Goal: Information Seeking & Learning: Learn about a topic

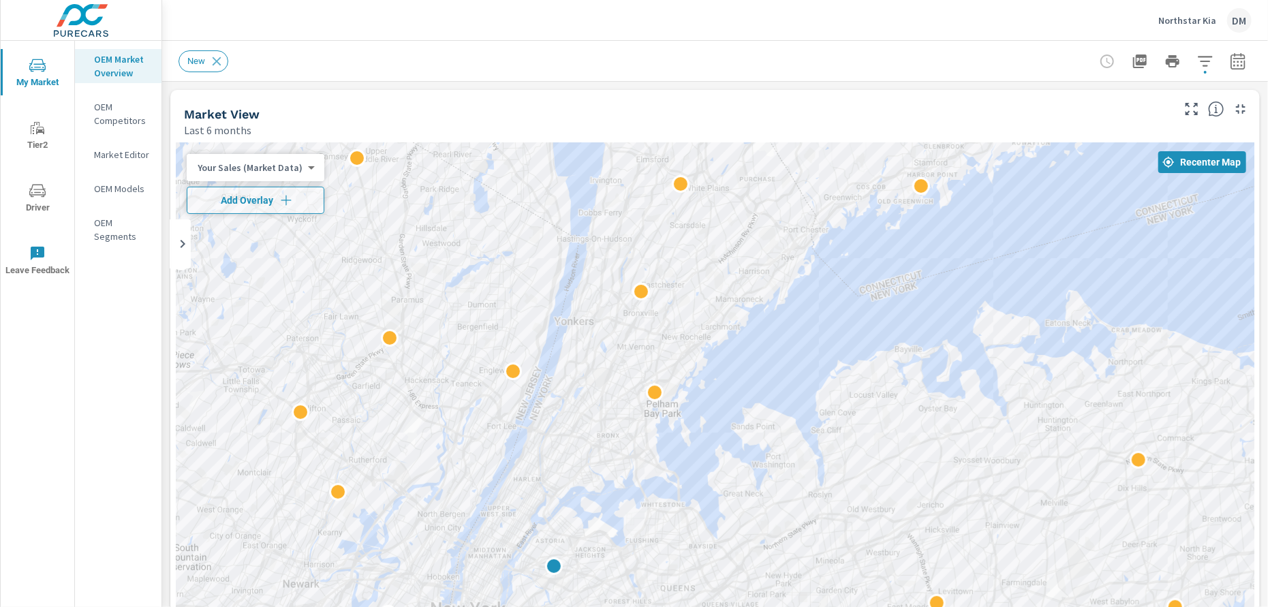
drag, startPoint x: 793, startPoint y: 302, endPoint x: 778, endPoint y: 448, distance: 146.6
click at [778, 448] on div "2" at bounding box center [715, 419] width 1079 height 553
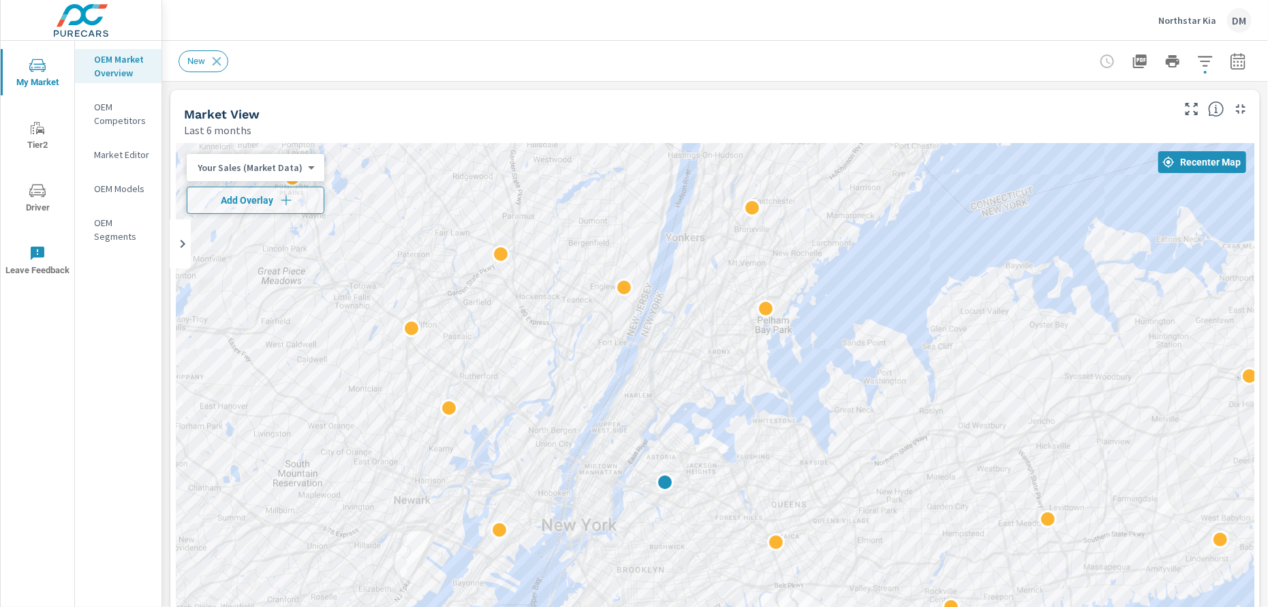
drag, startPoint x: 575, startPoint y: 545, endPoint x: 733, endPoint y: 431, distance: 195.2
click at [733, 431] on div "2" at bounding box center [715, 419] width 1079 height 553
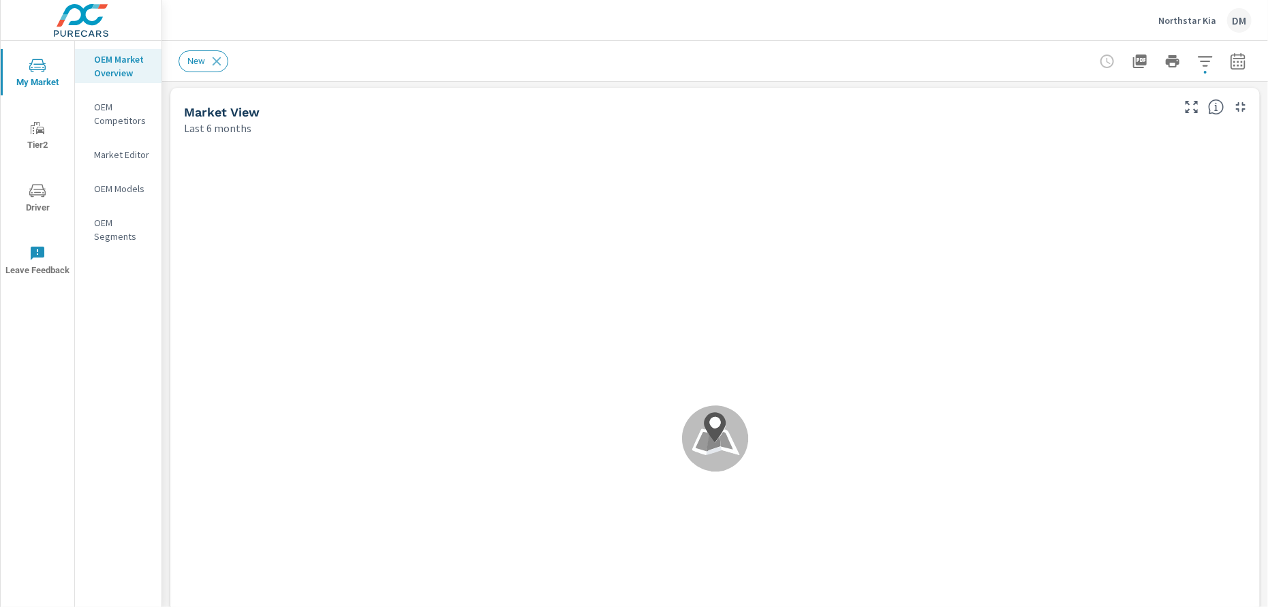
scroll to position [5, 0]
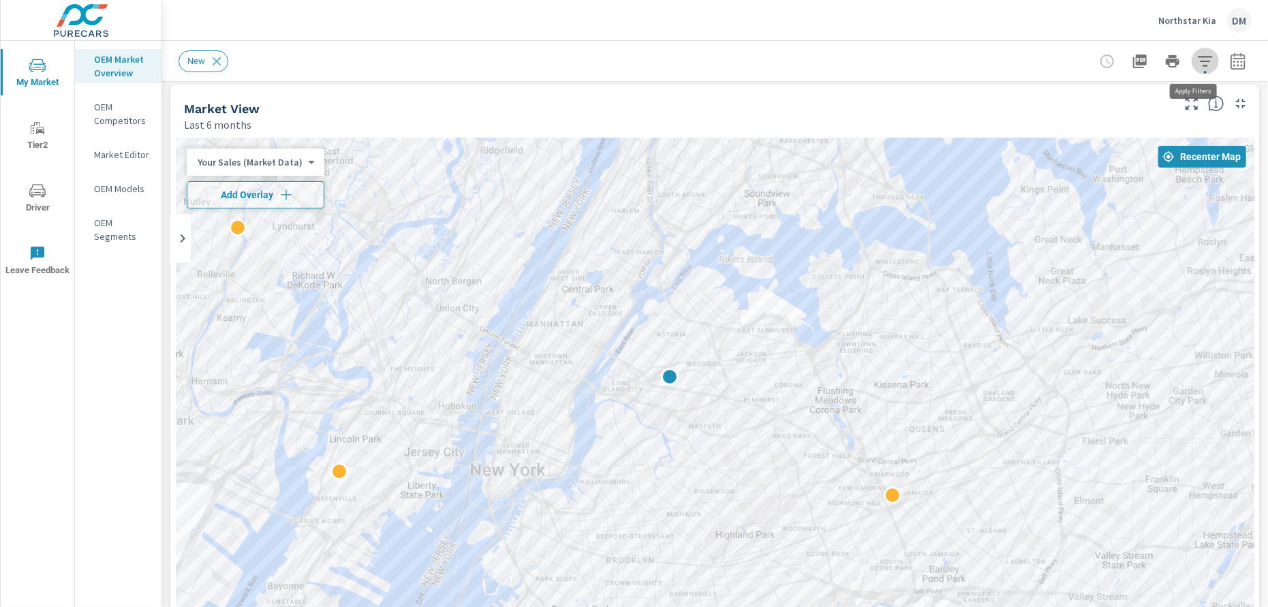
click at [1197, 59] on icon "button" at bounding box center [1205, 61] width 16 height 16
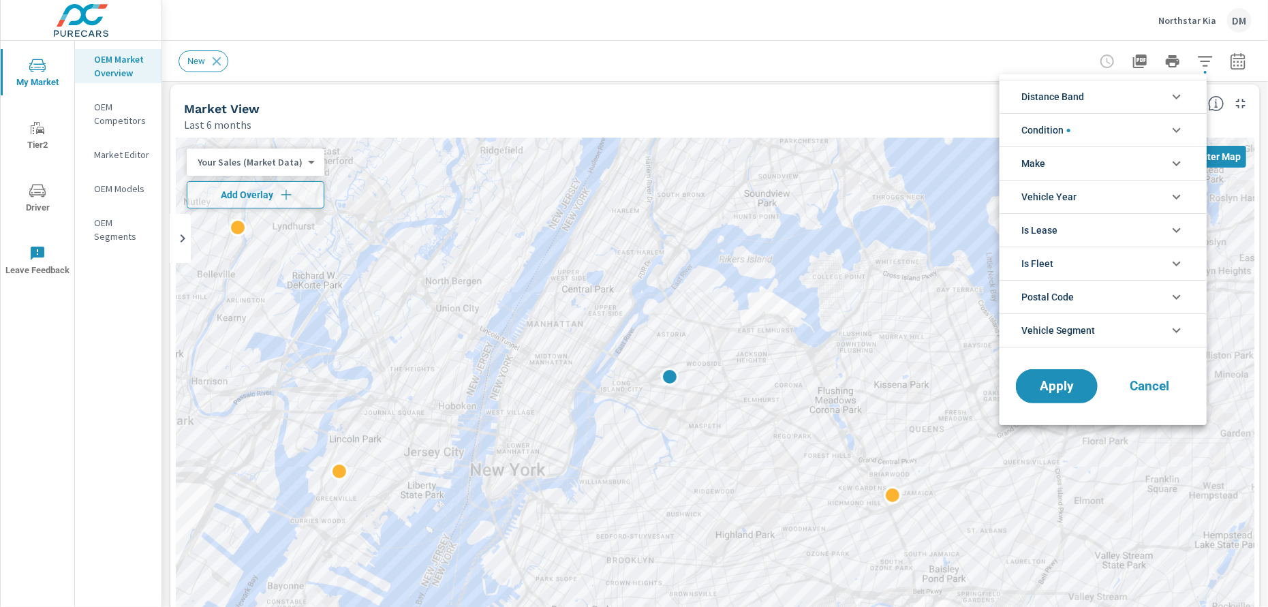
click at [1163, 102] on li "Distance Band" at bounding box center [1103, 96] width 207 height 33
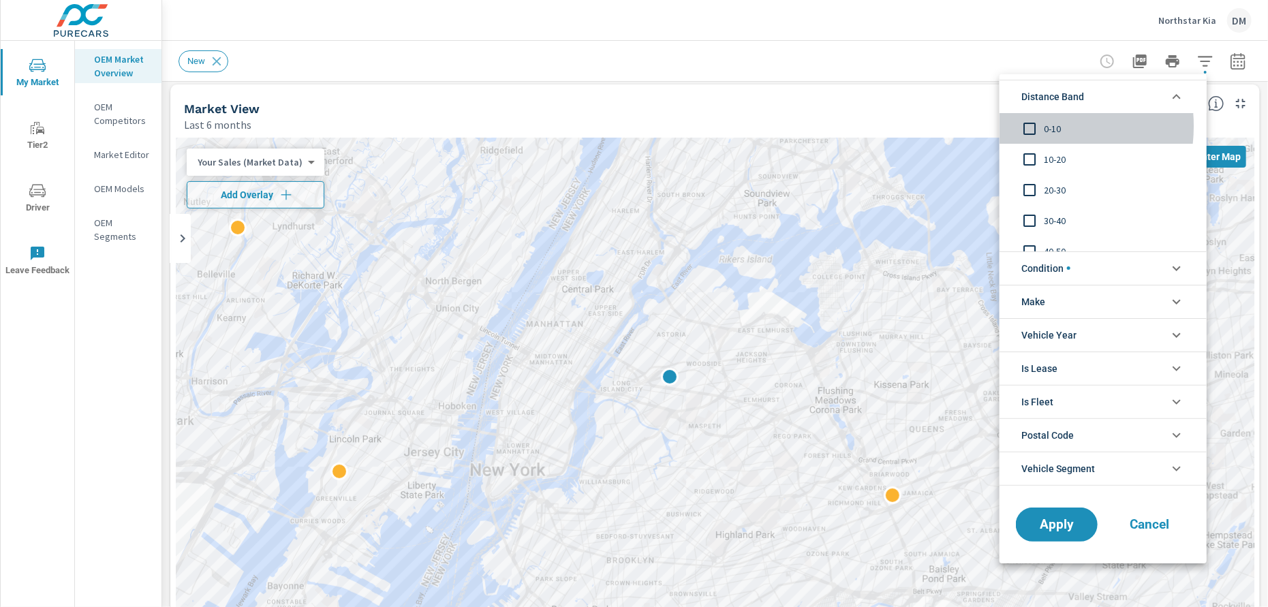
click at [1030, 126] on input "filter options" at bounding box center [1029, 128] width 29 height 29
click at [1030, 154] on input "filter options" at bounding box center [1029, 159] width 29 height 29
click at [1063, 266] on span "Condition" at bounding box center [1046, 268] width 49 height 33
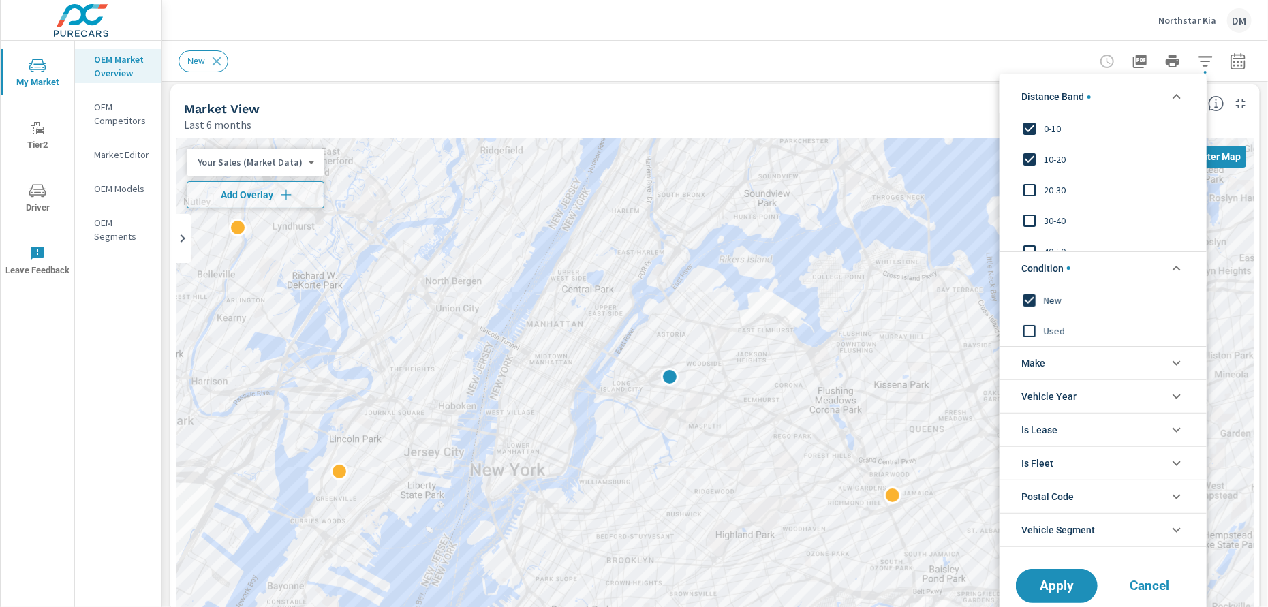
click at [1041, 366] on span "Make" at bounding box center [1034, 363] width 24 height 33
click at [1029, 395] on input "filter options" at bounding box center [1029, 394] width 29 height 29
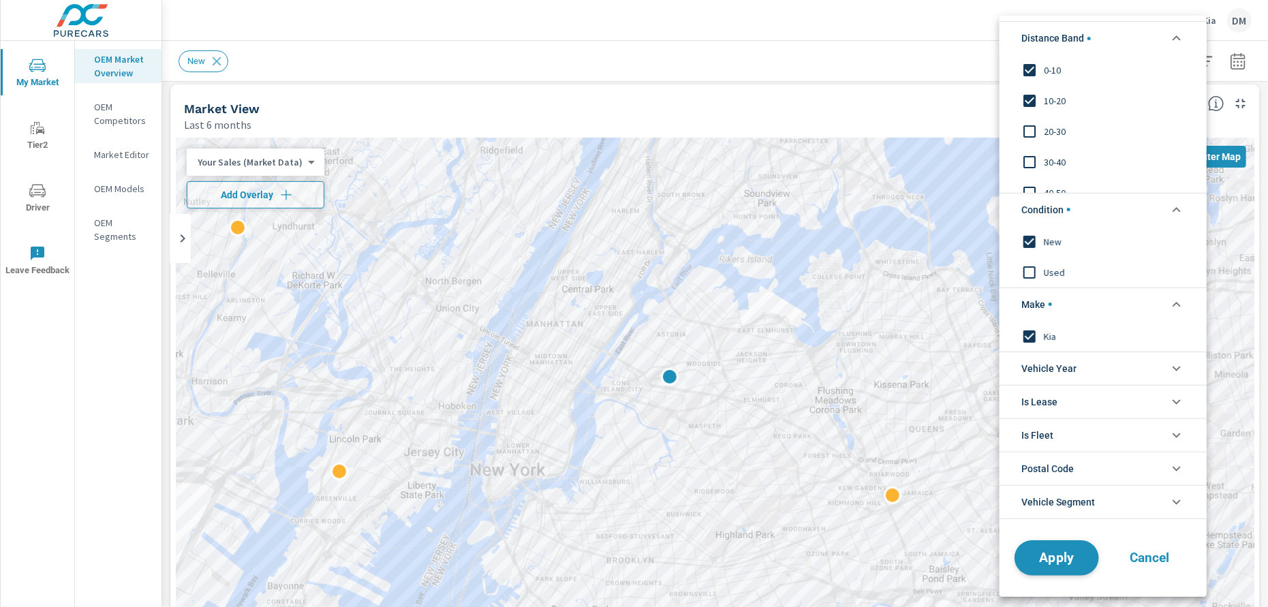
click at [1050, 564] on span "Apply" at bounding box center [1057, 557] width 56 height 13
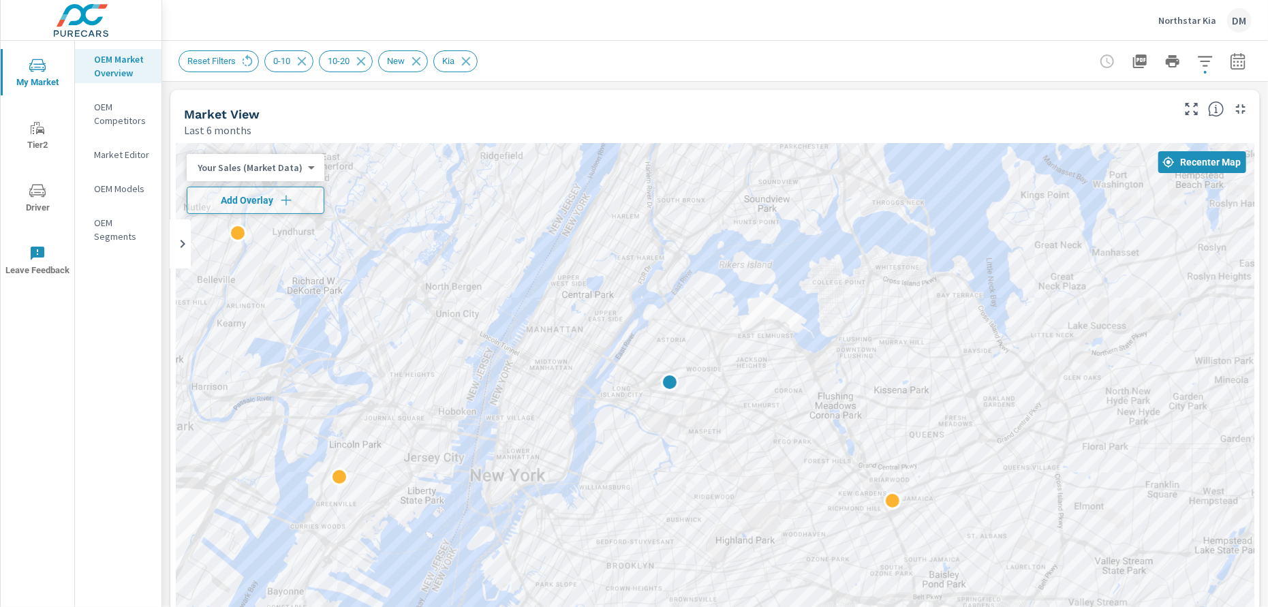
click at [296, 165] on body "My Market Tier2 Driver Leave Feedback OEM Market Overview OEM Competitors Marke…" at bounding box center [634, 303] width 1268 height 607
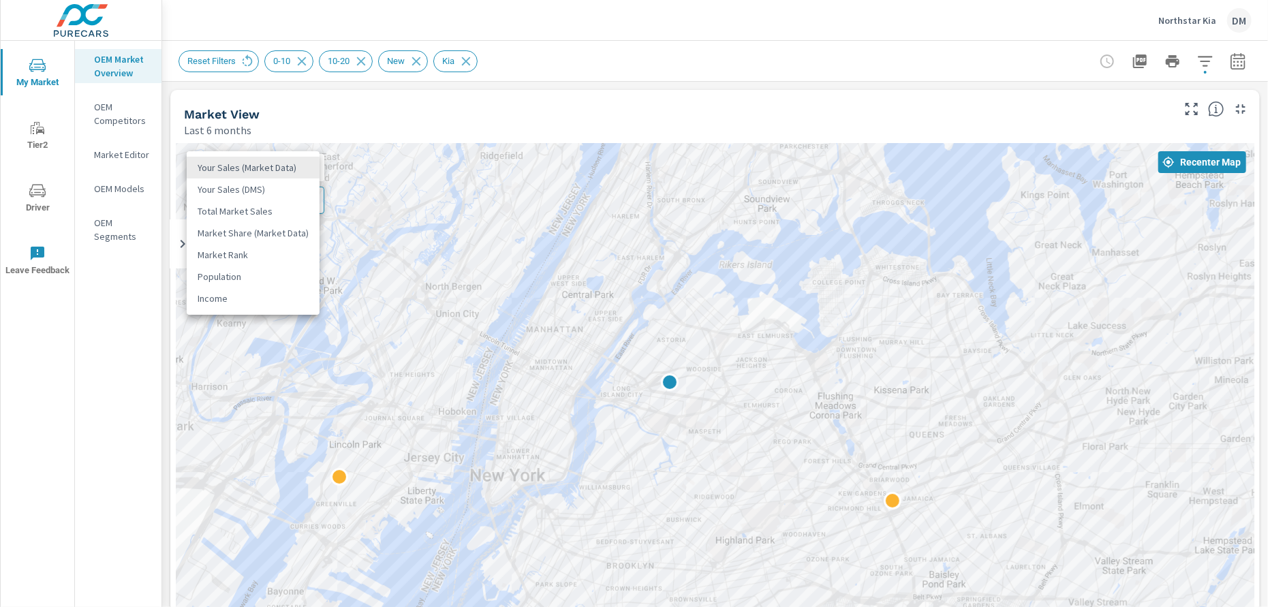
click at [273, 211] on li "Total Market Sales" at bounding box center [253, 211] width 133 height 22
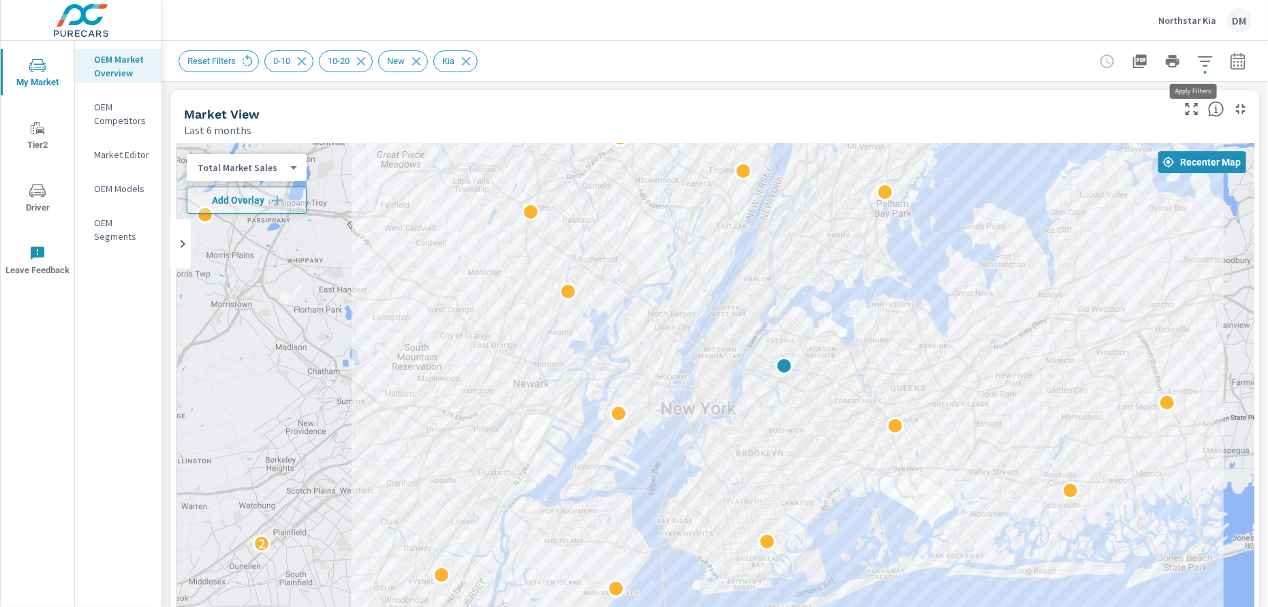
click at [1197, 61] on icon "button" at bounding box center [1205, 61] width 16 height 16
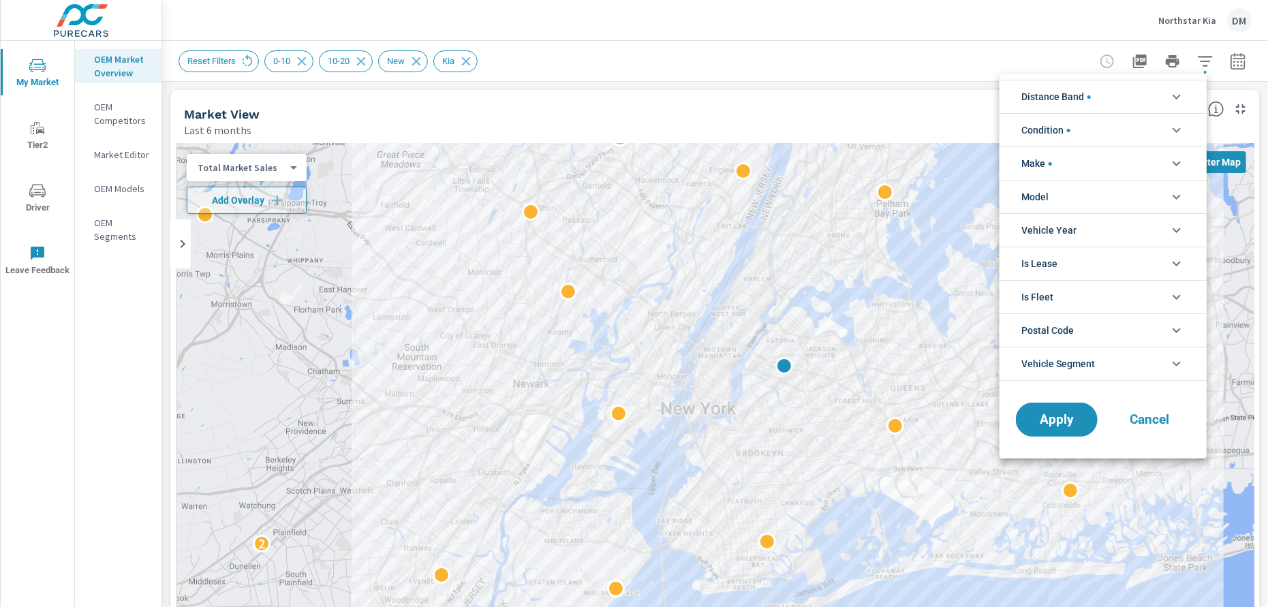
click at [1166, 93] on li "Distance Band" at bounding box center [1103, 96] width 207 height 33
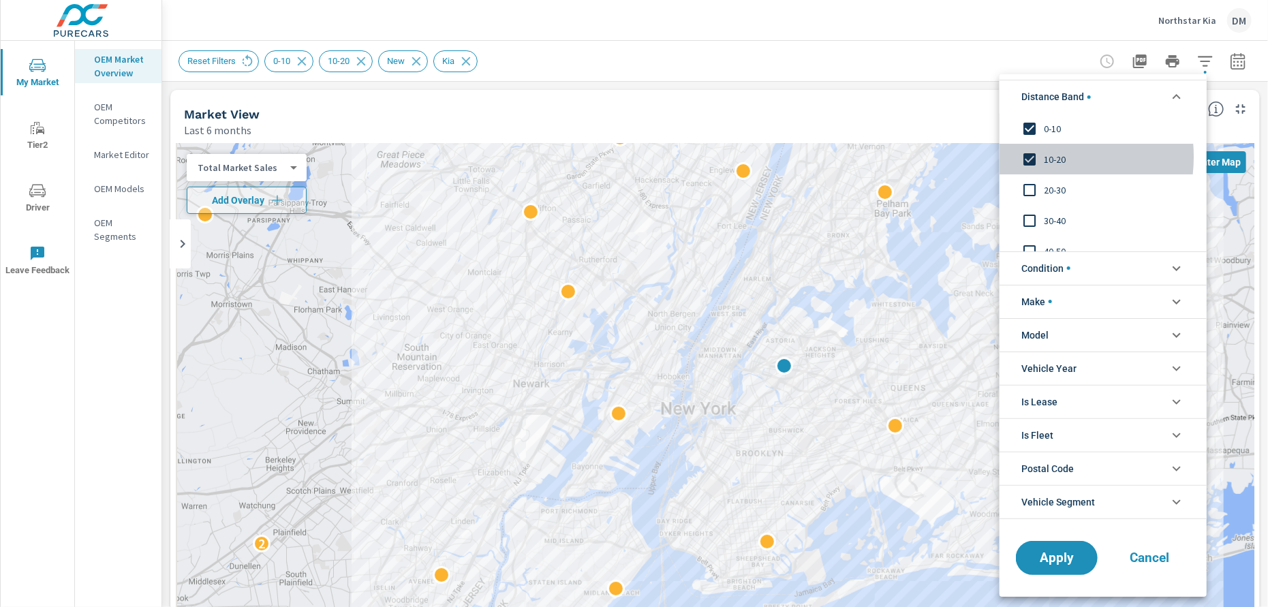
click at [1035, 157] on input "filter options" at bounding box center [1029, 159] width 29 height 29
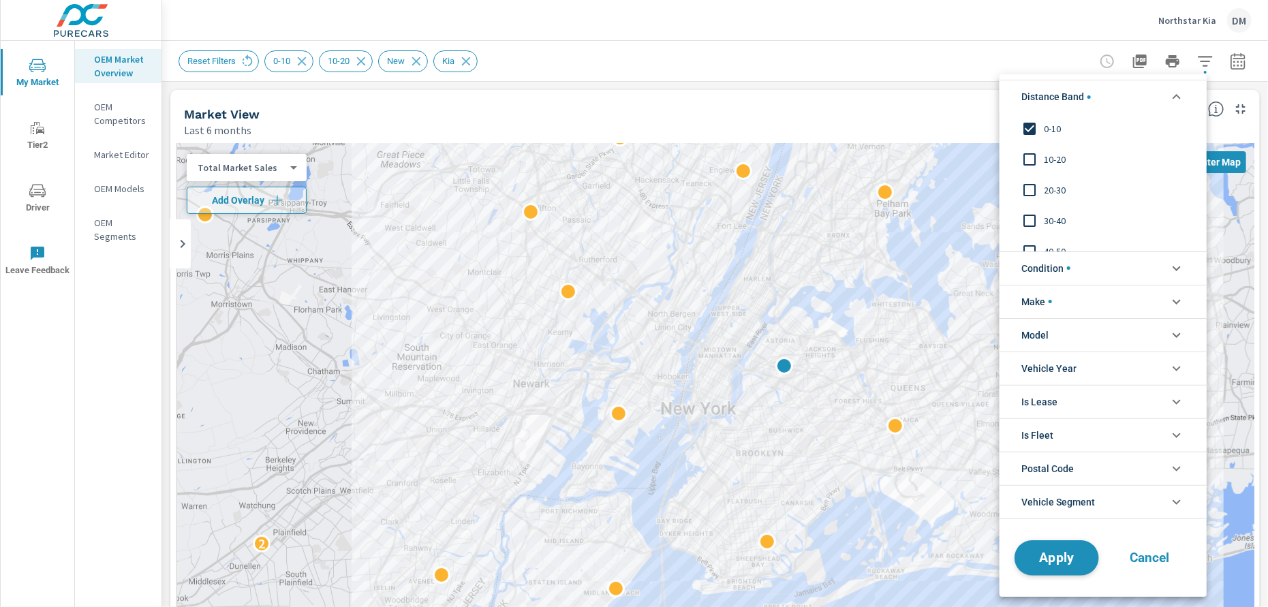
click at [1052, 557] on span "Apply" at bounding box center [1057, 557] width 56 height 13
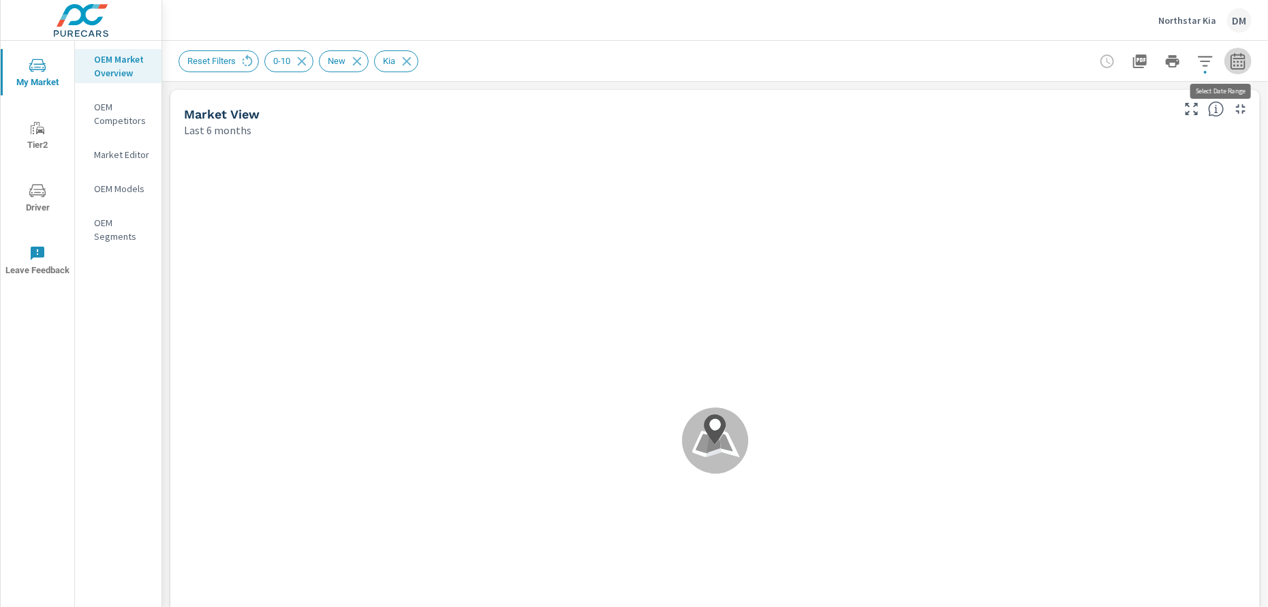
click at [1225, 71] on button "button" at bounding box center [1238, 61] width 27 height 27
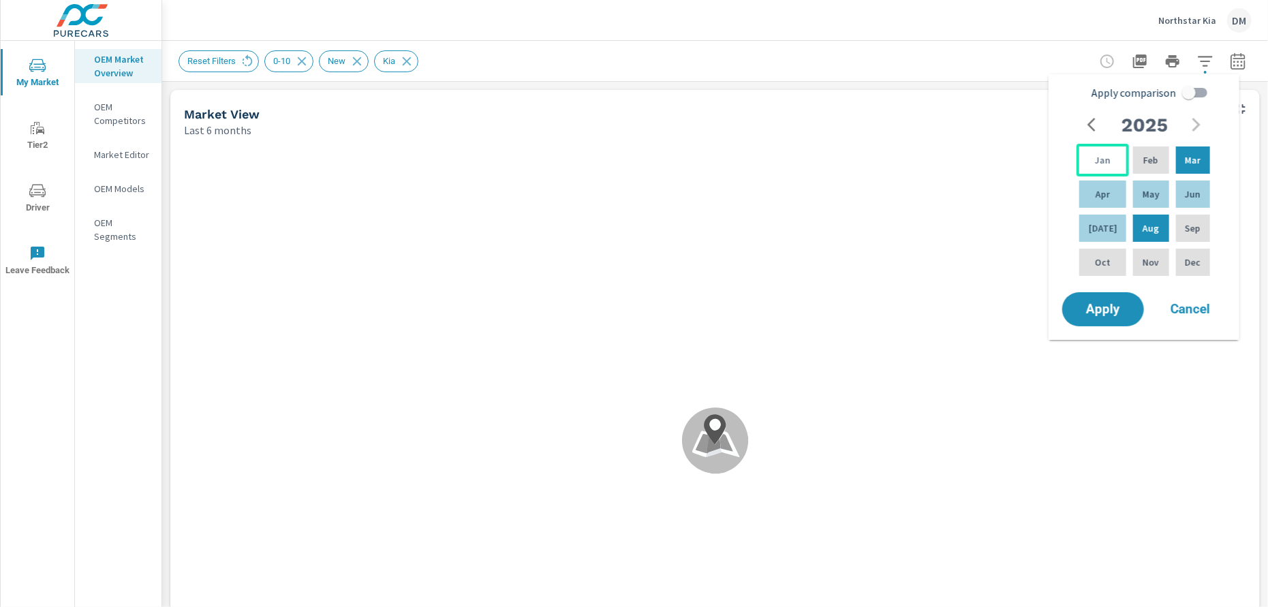
click at [1102, 159] on p "Jan" at bounding box center [1103, 160] width 16 height 14
click at [1095, 226] on p "Jul" at bounding box center [1103, 229] width 29 height 14
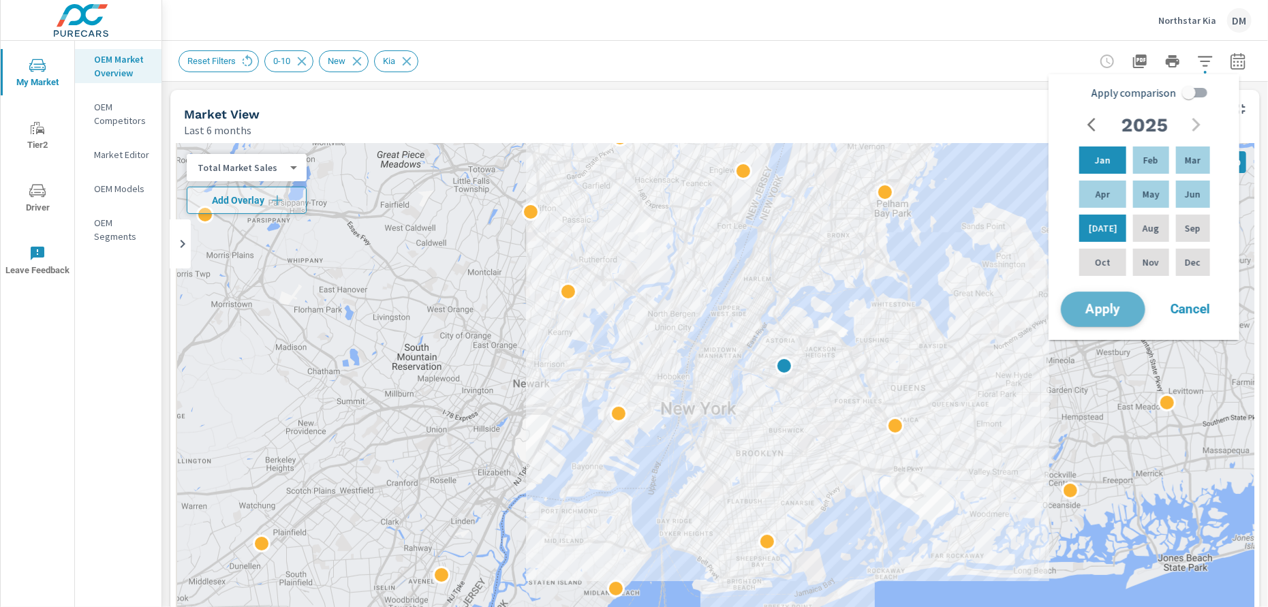
click at [1104, 309] on span "Apply" at bounding box center [1103, 309] width 56 height 13
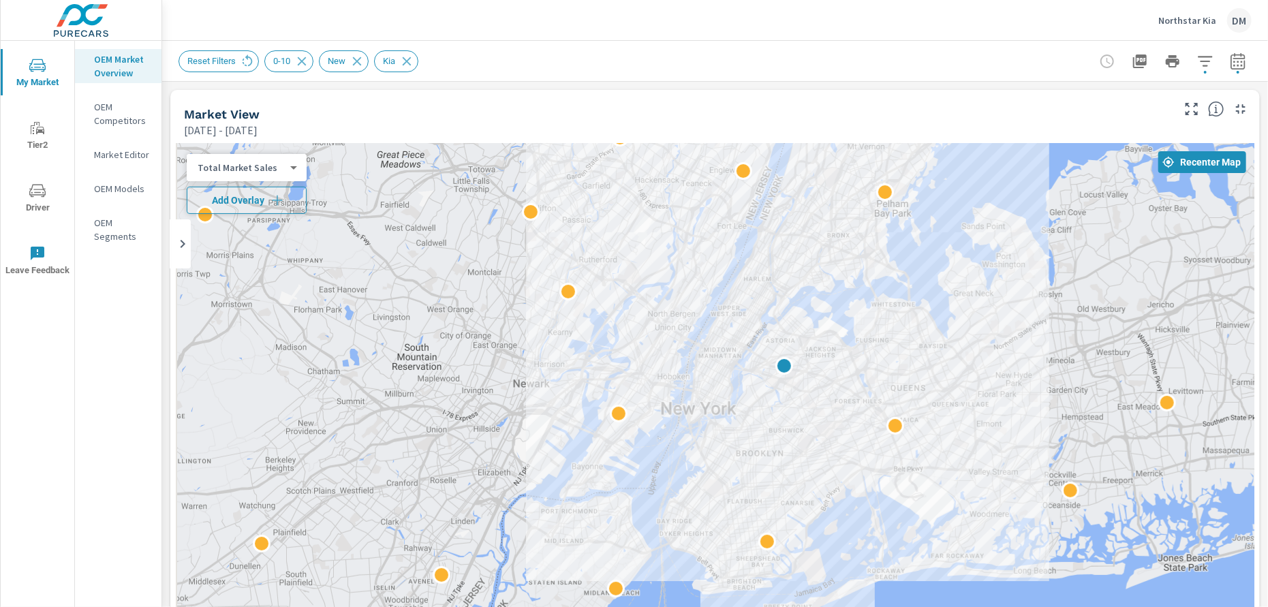
click at [279, 203] on icon "button" at bounding box center [278, 201] width 14 height 14
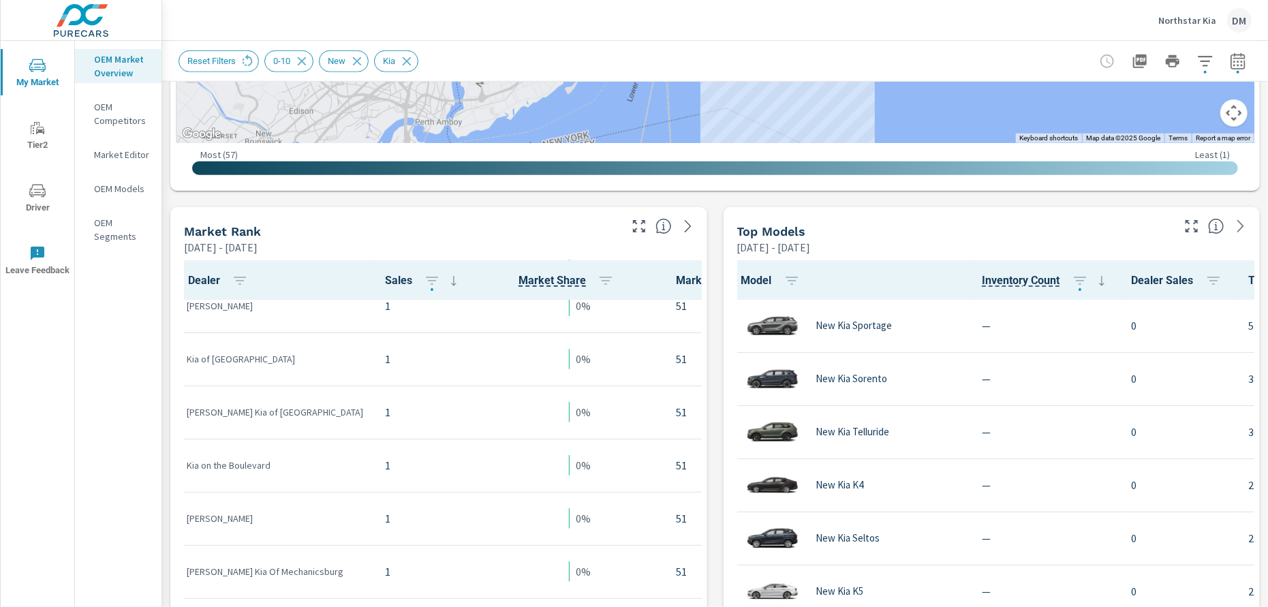
scroll to position [3261, 0]
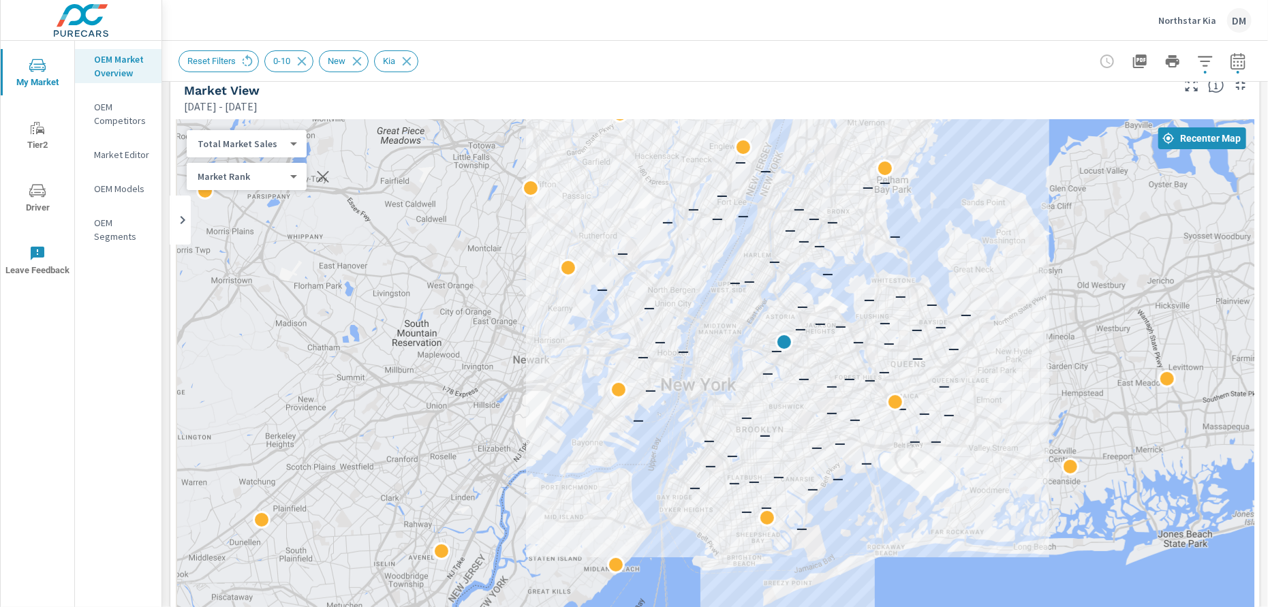
scroll to position [20, 0]
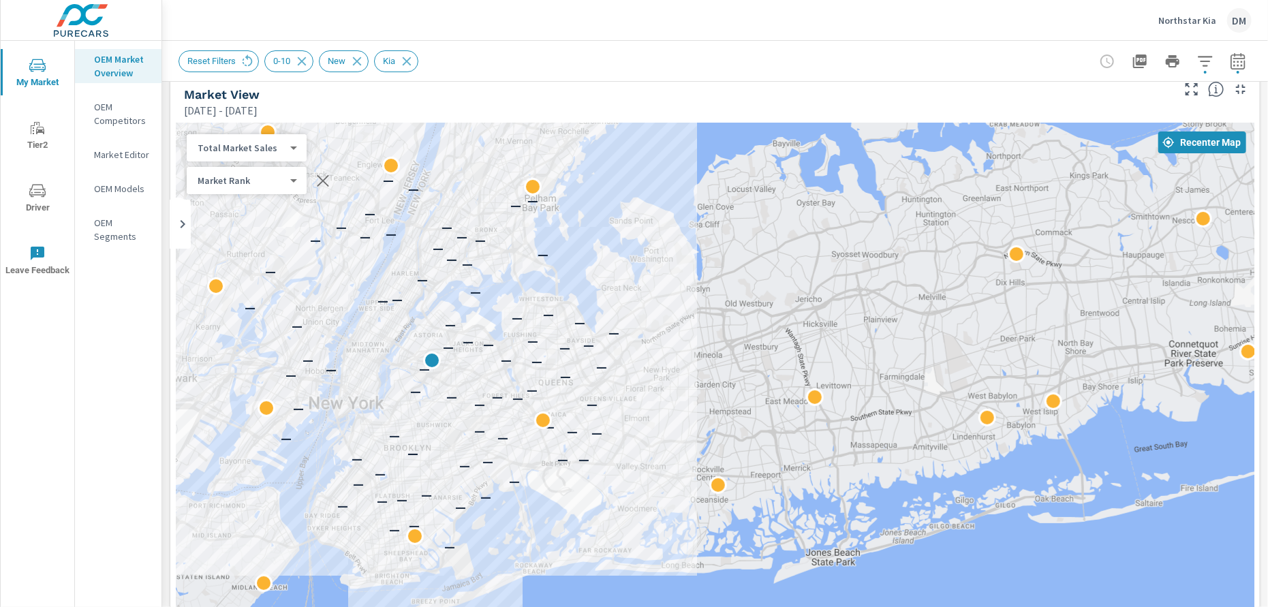
drag, startPoint x: 1073, startPoint y: 301, endPoint x: 718, endPoint y: 316, distance: 354.7
click at [718, 316] on div "— — — — — — — — — — — — — — — — — — — — — — — — — — — — — — — — — — — — — — — —…" at bounding box center [715, 399] width 1079 height 553
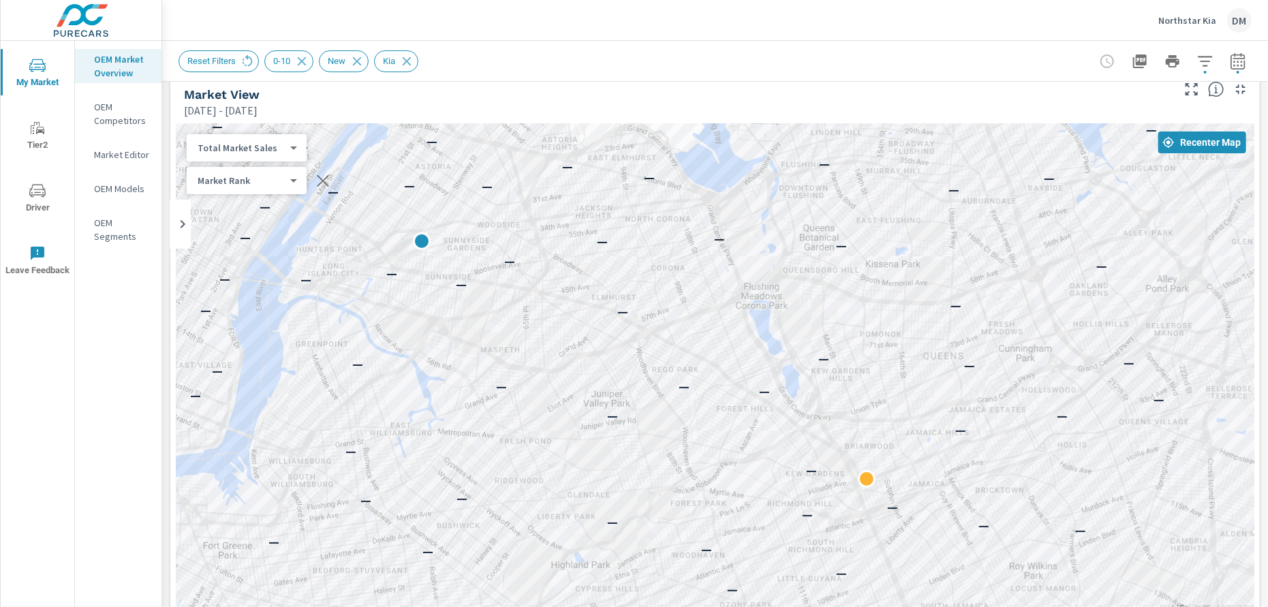
drag, startPoint x: 810, startPoint y: 444, endPoint x: 1189, endPoint y: 506, distance: 383.9
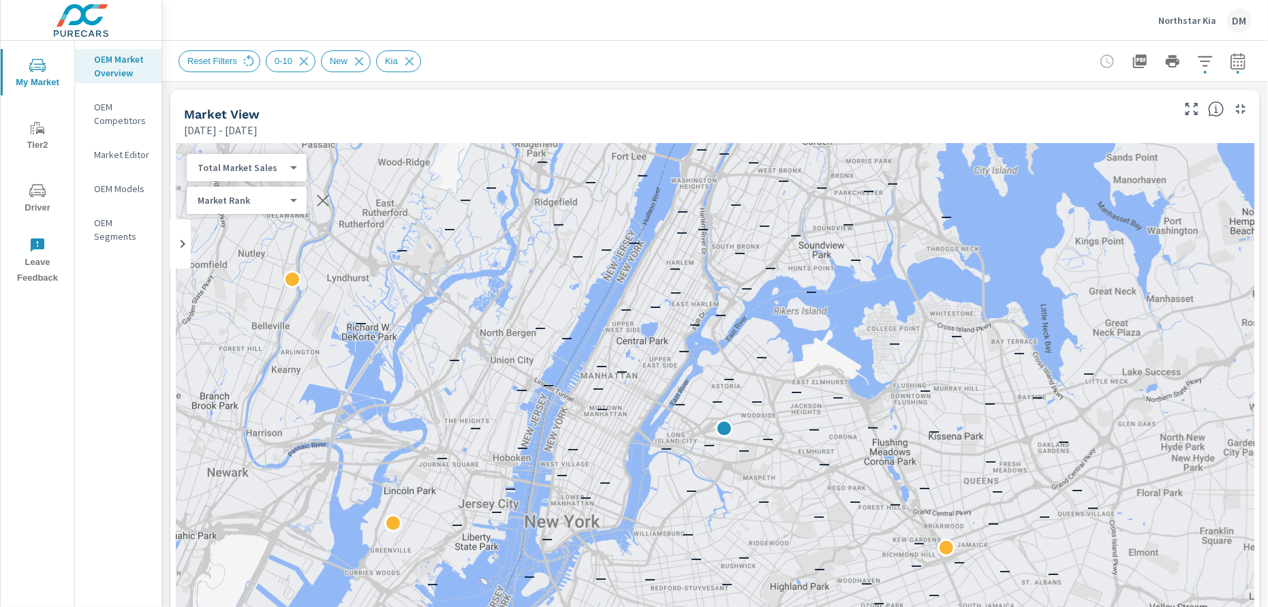
click at [1180, 19] on p "Northstar Kia" at bounding box center [1188, 20] width 58 height 12
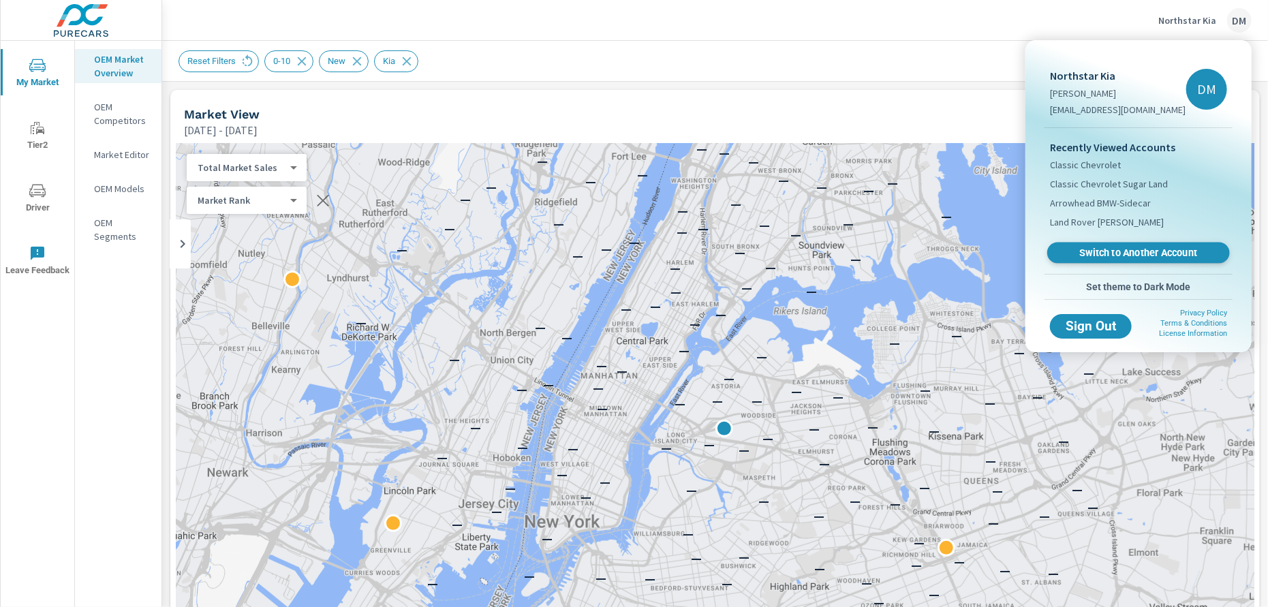
click at [1129, 252] on span "Switch to Another Account" at bounding box center [1138, 253] width 167 height 13
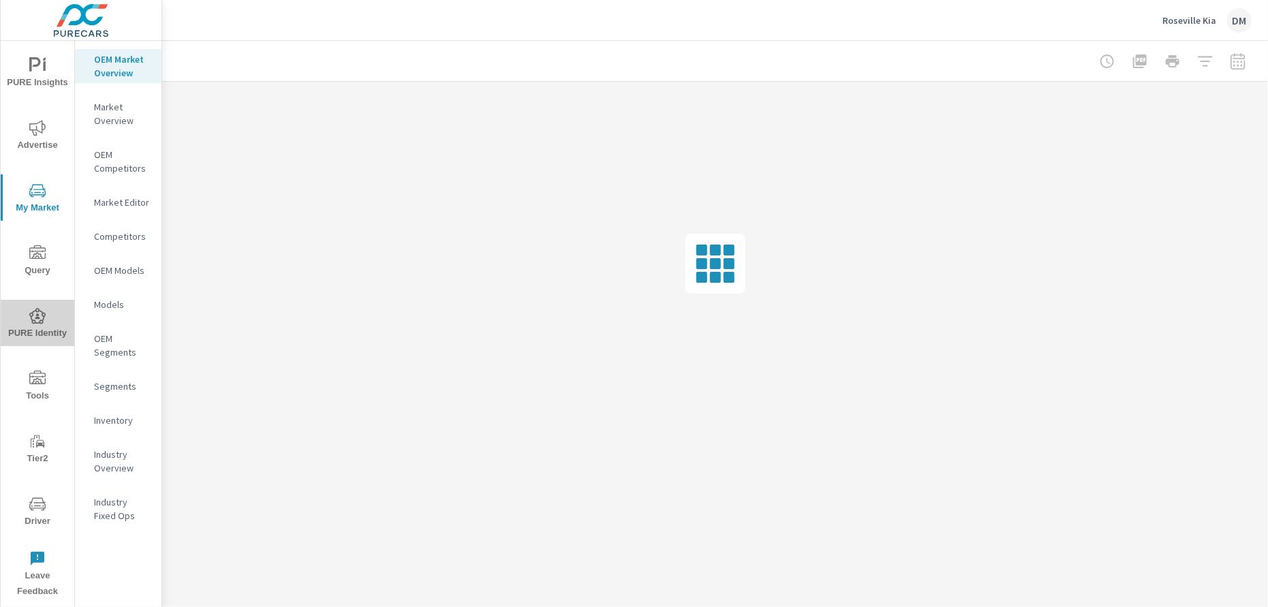
click at [29, 327] on span "PURE Identity" at bounding box center [37, 324] width 65 height 33
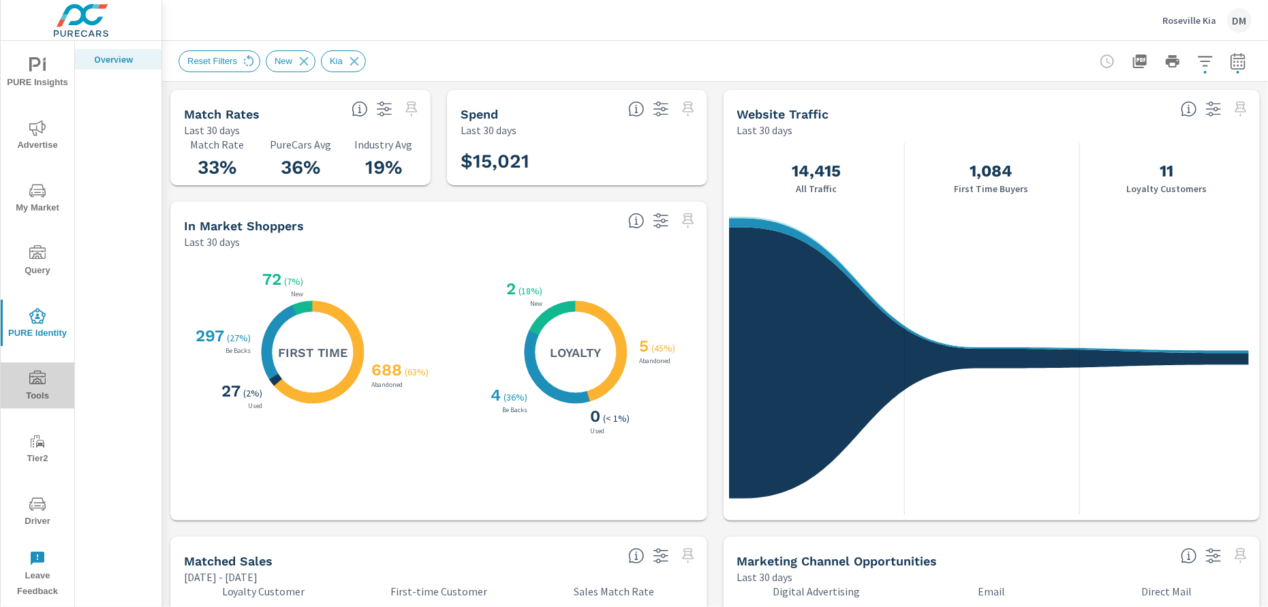
click at [34, 378] on icon "nav menu" at bounding box center [37, 379] width 16 height 16
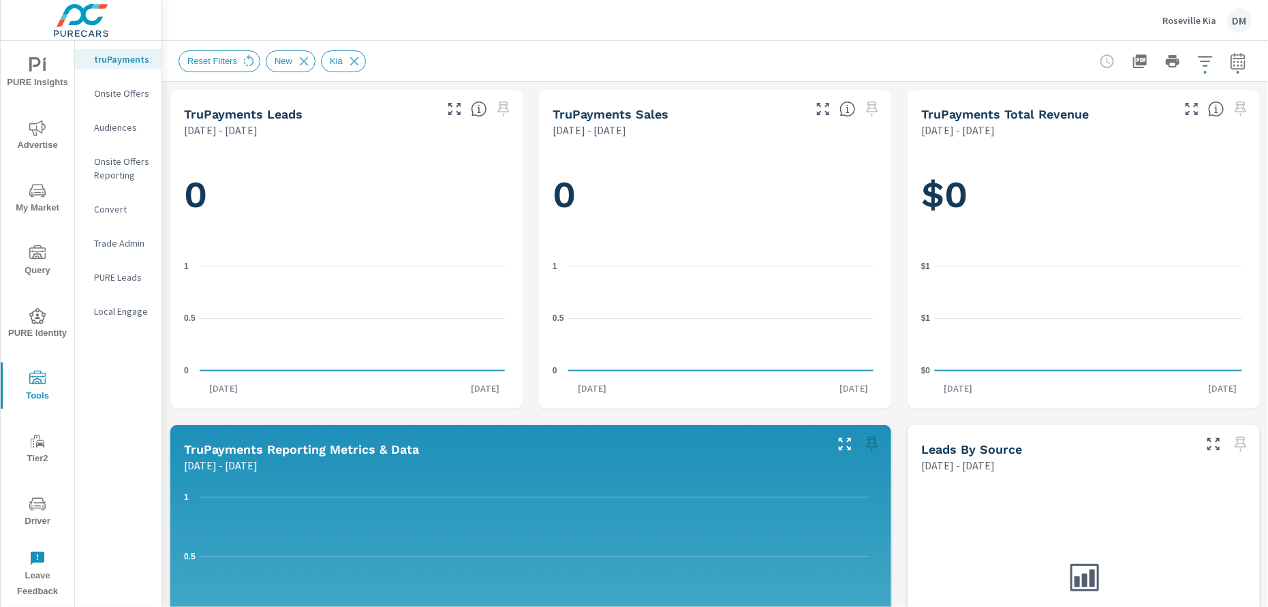
click at [41, 203] on span "My Market" at bounding box center [37, 199] width 65 height 33
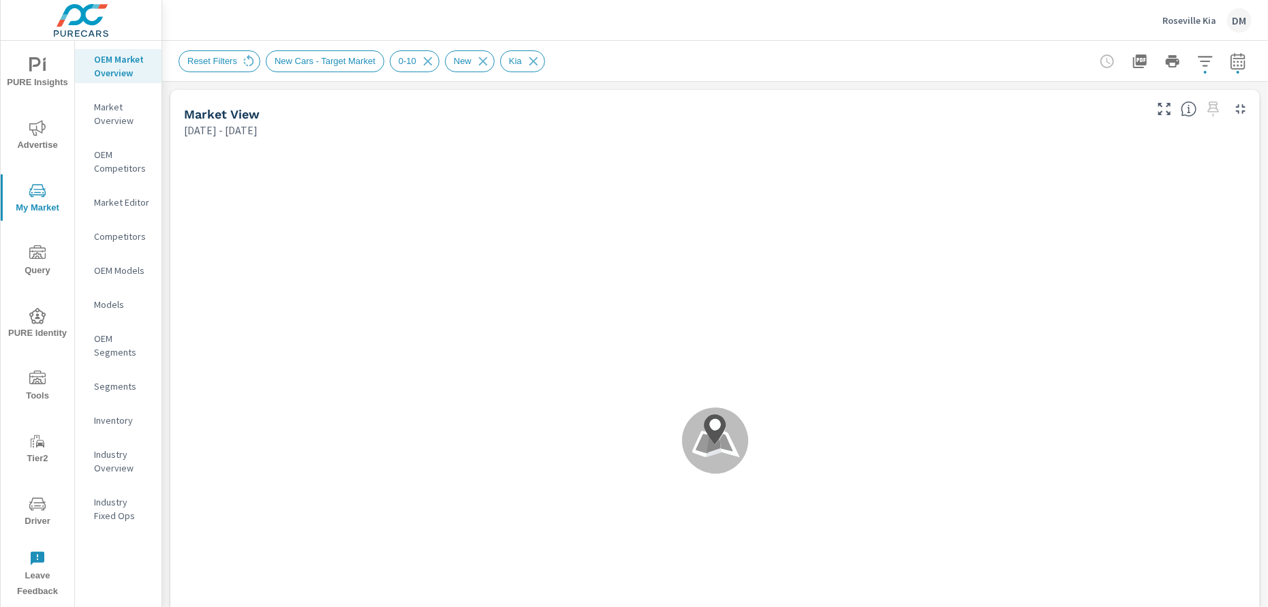
click at [117, 418] on p "Inventory" at bounding box center [122, 421] width 57 height 14
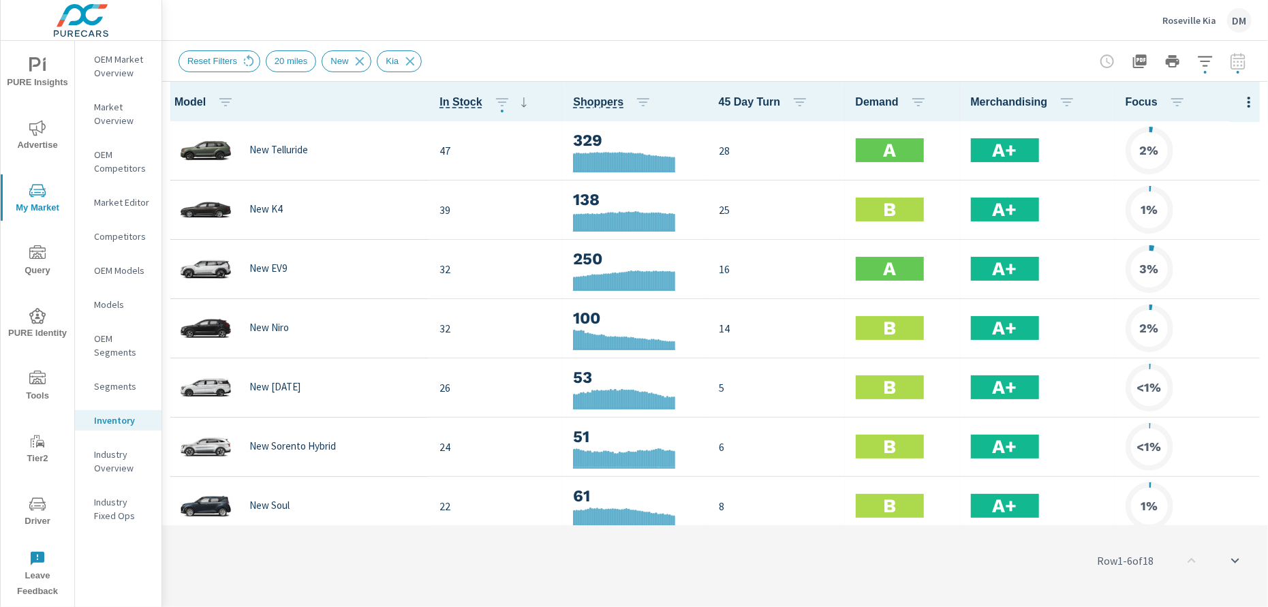
click at [1241, 102] on icon "button" at bounding box center [1249, 102] width 16 height 16
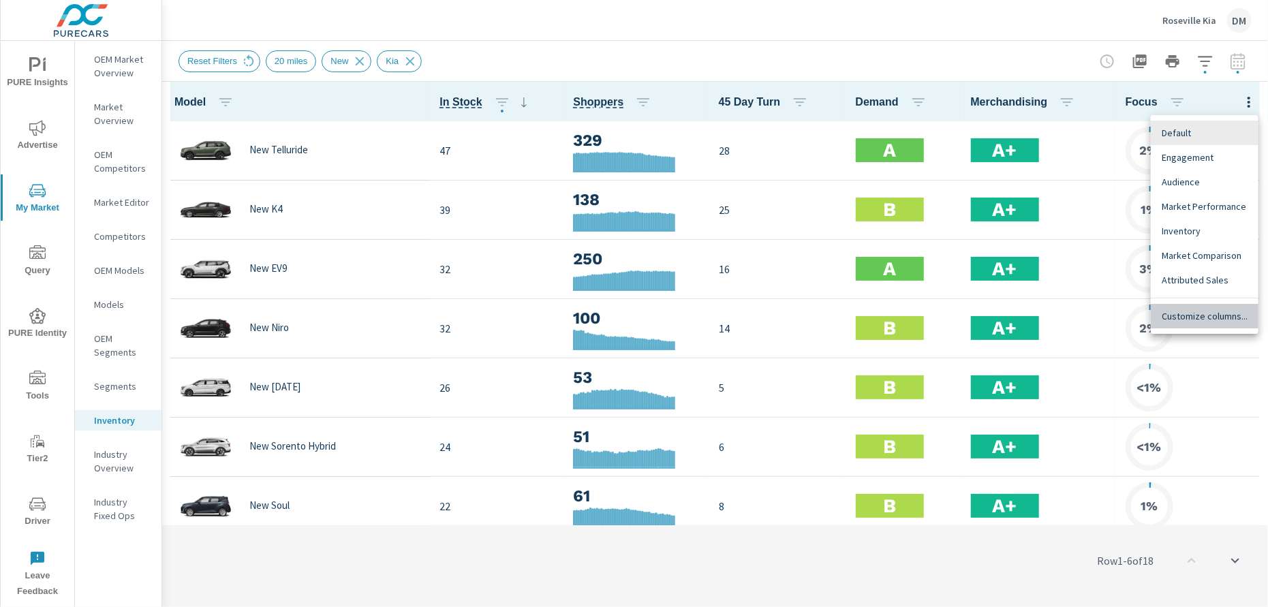
click at [1217, 314] on span "Customize columns..." at bounding box center [1205, 316] width 86 height 14
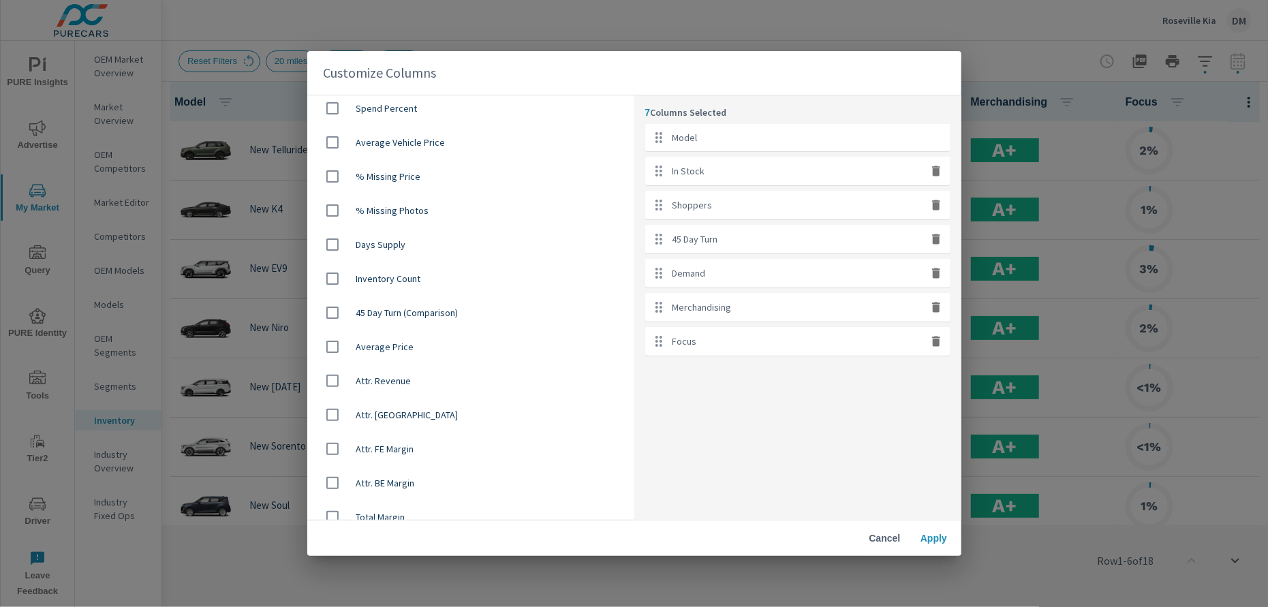
scroll to position [894, 0]
click at [334, 337] on input "checkbox" at bounding box center [332, 343] width 29 height 29
checkbox input "true"
click at [934, 546] on button "Apply" at bounding box center [935, 538] width 44 height 25
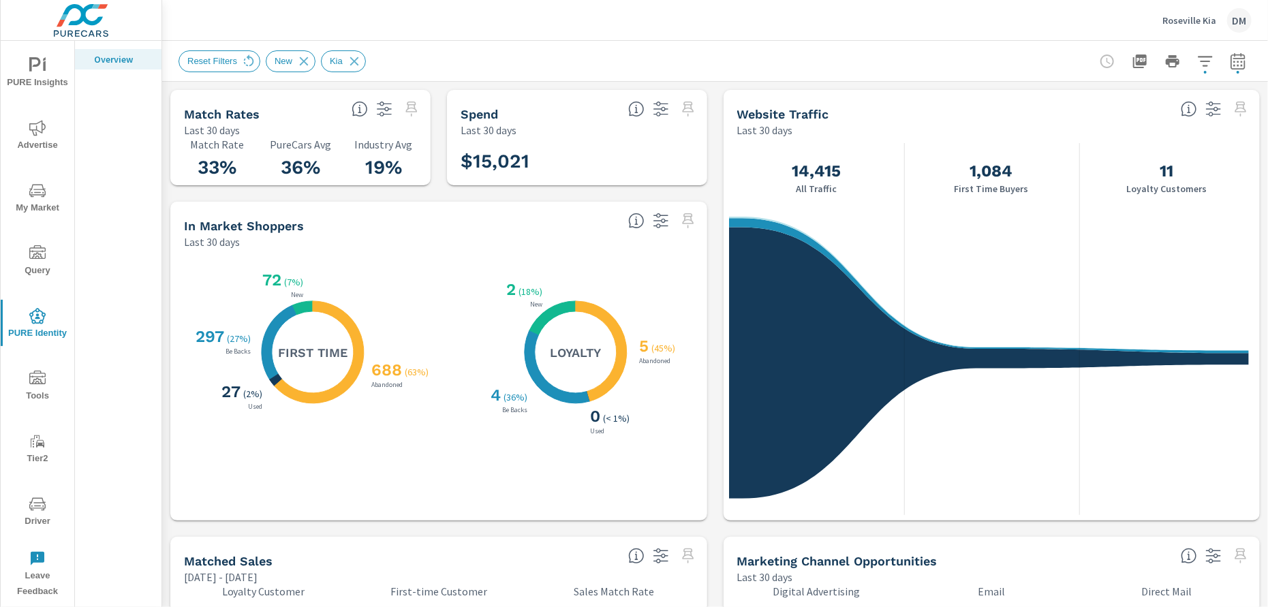
click at [33, 146] on span "Advertise" at bounding box center [37, 136] width 65 height 33
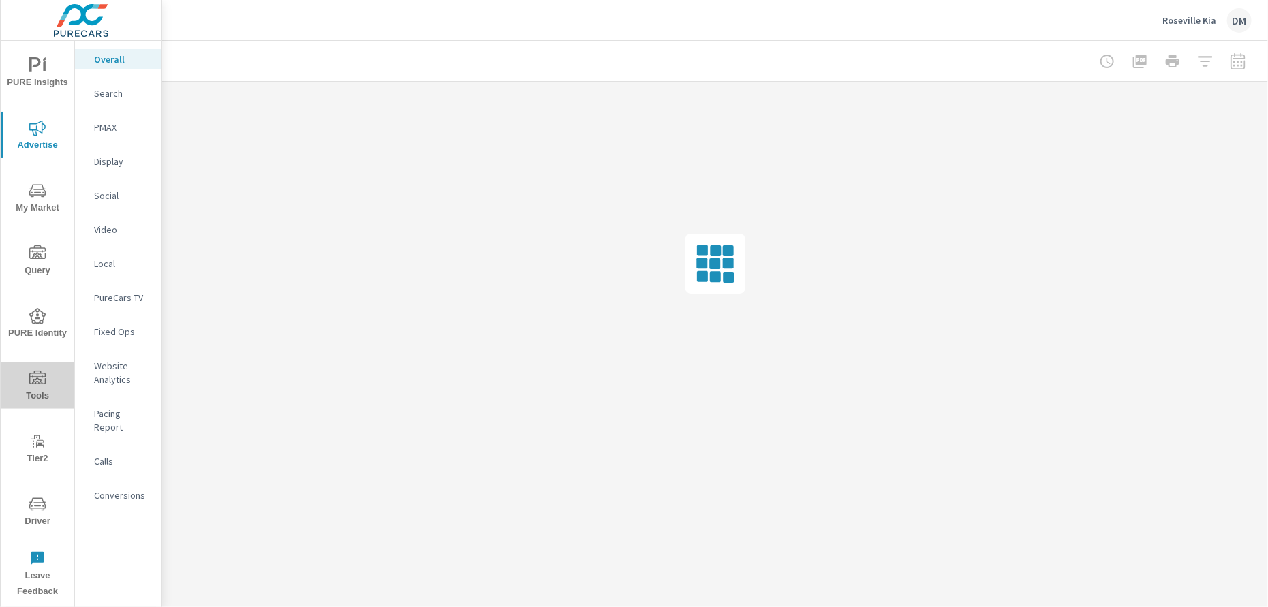
click at [39, 383] on icon "nav menu" at bounding box center [37, 378] width 16 height 14
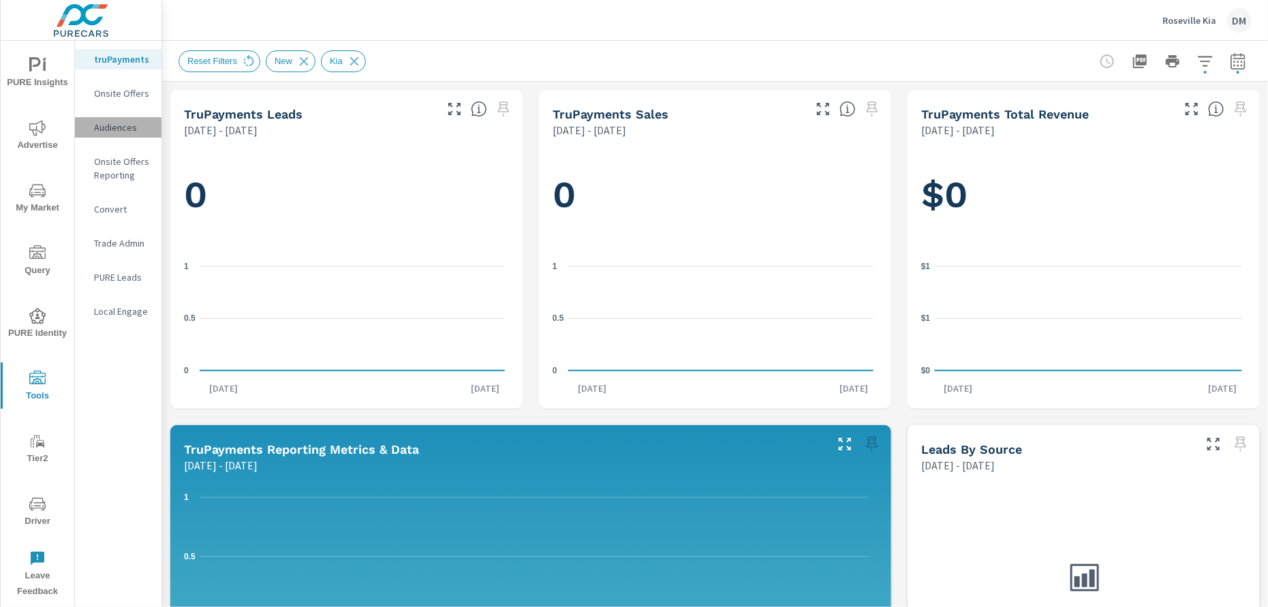
click at [114, 124] on p "Audiences" at bounding box center [122, 128] width 57 height 14
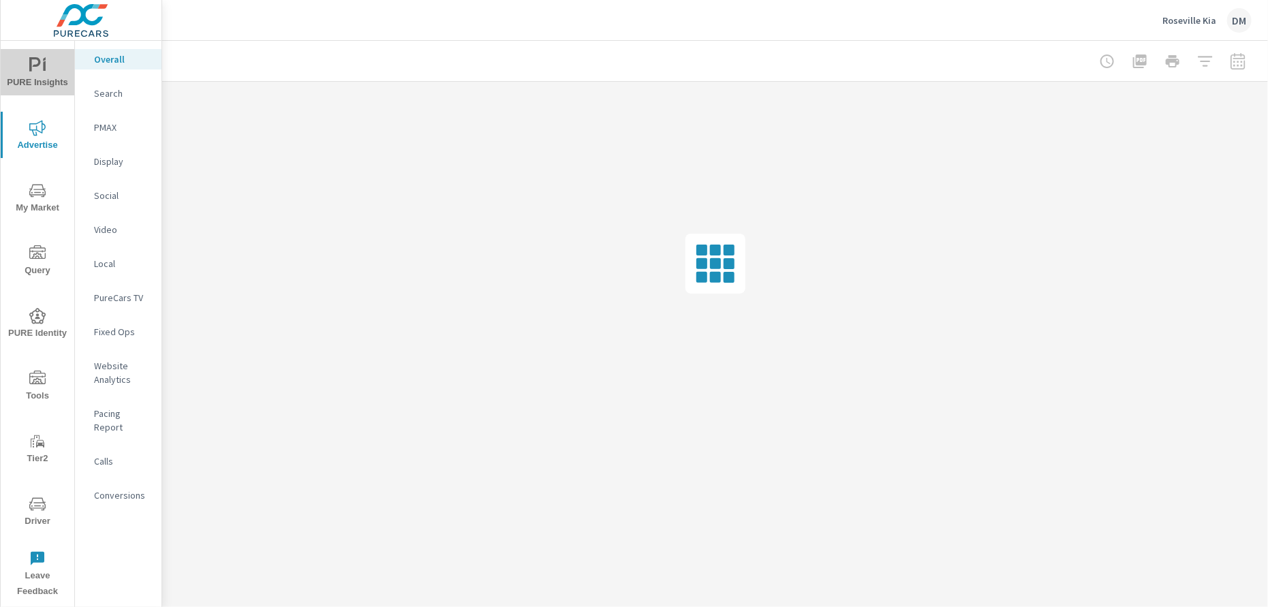
click at [42, 71] on icon "nav menu" at bounding box center [37, 65] width 16 height 16
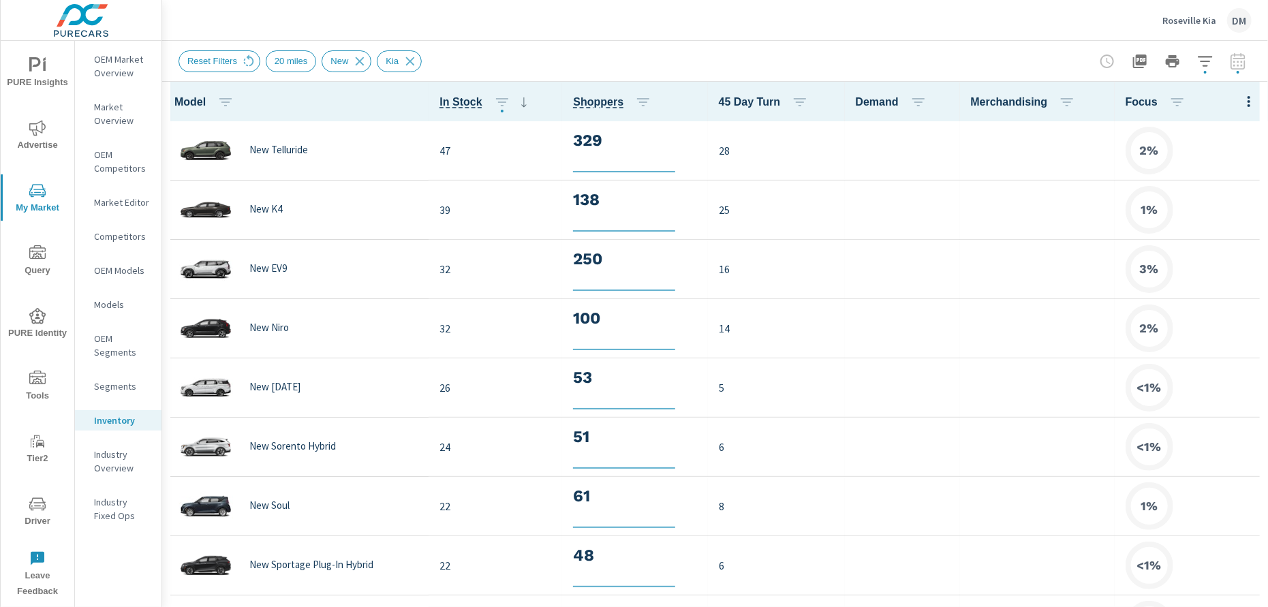
click at [37, 140] on span "Advertise" at bounding box center [37, 136] width 65 height 33
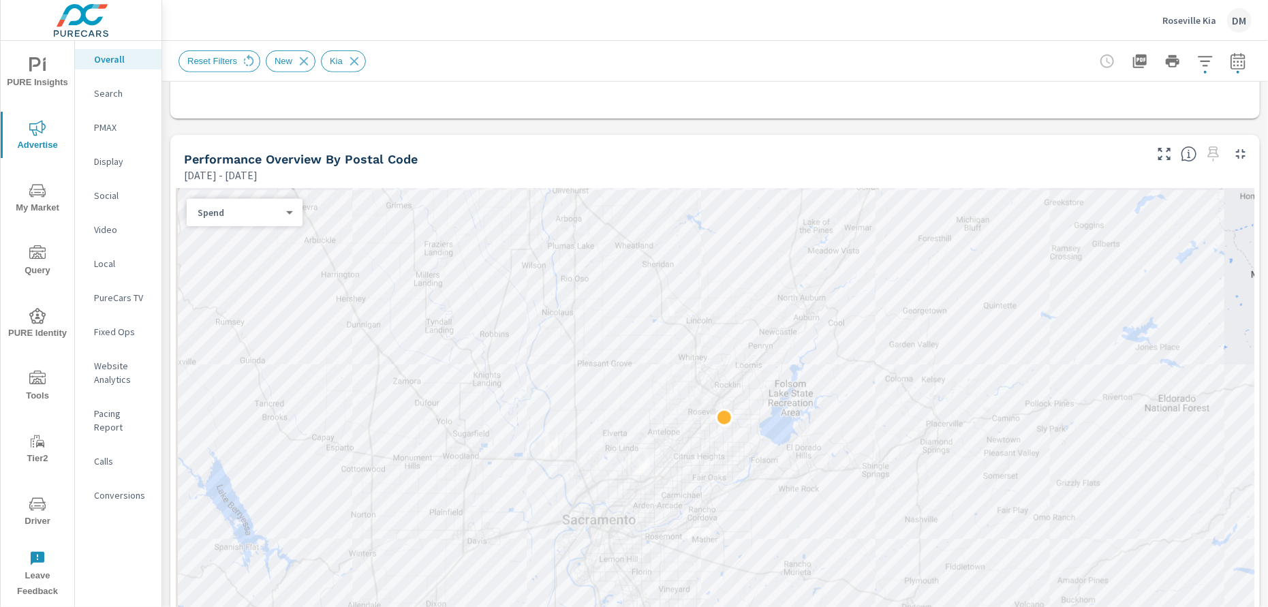
scroll to position [422, 0]
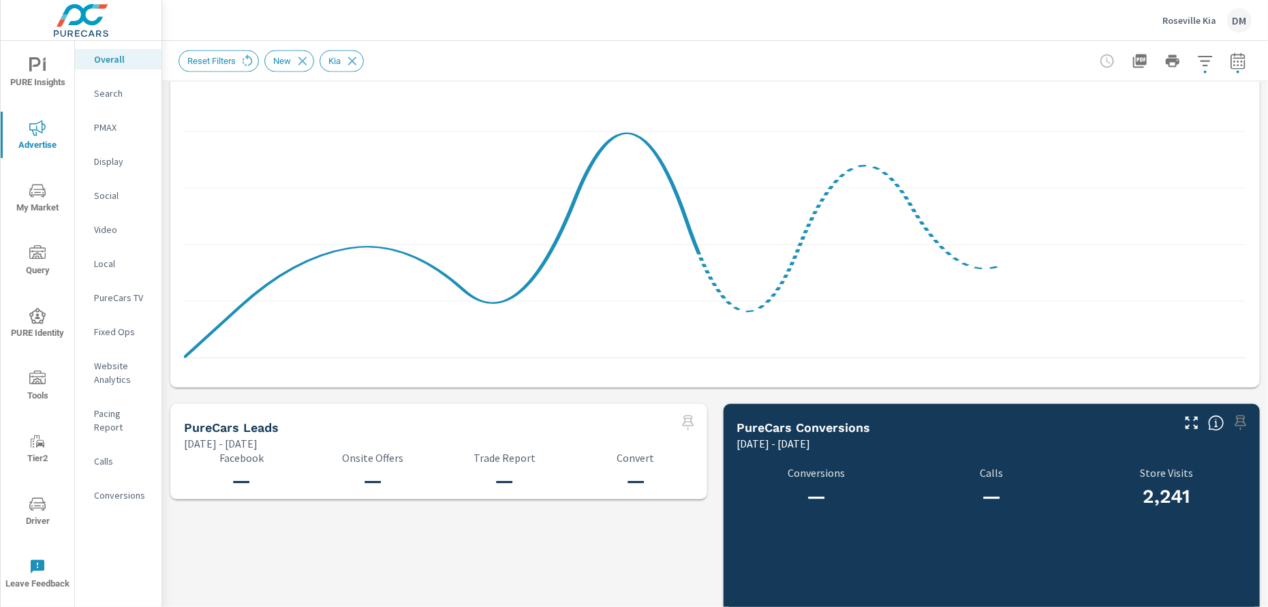
scroll to position [1137, 0]
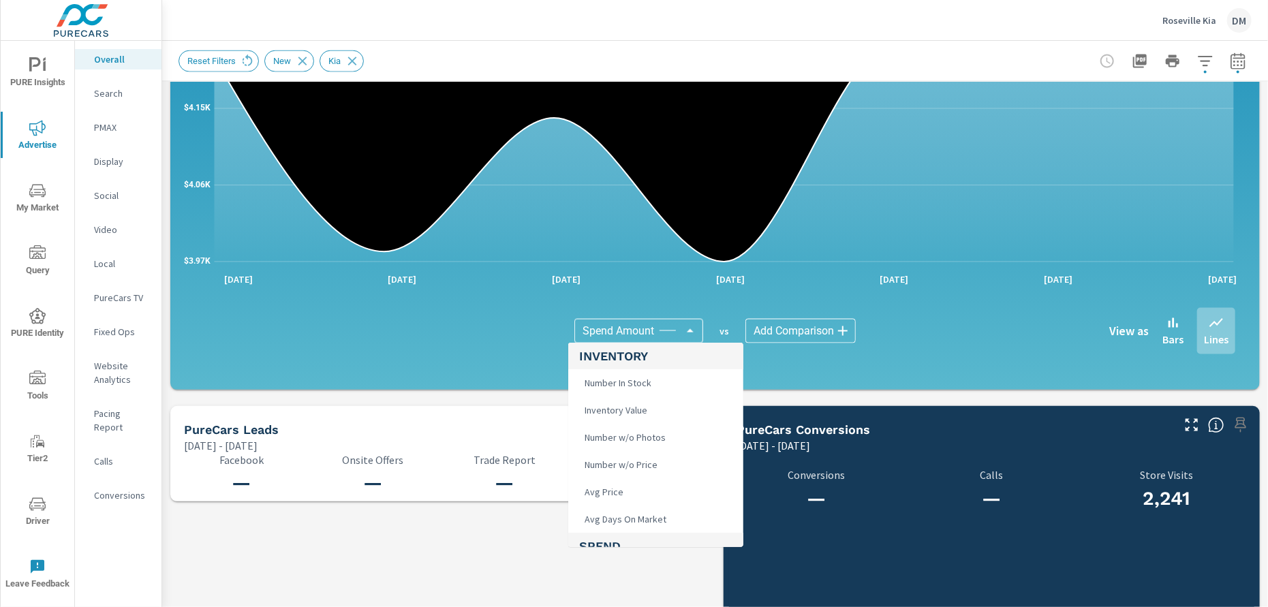
click at [679, 333] on body "PURE Insights Advertise My Market Query PURE Identity Tools Tier2 Driver Leave …" at bounding box center [634, 303] width 1268 height 607
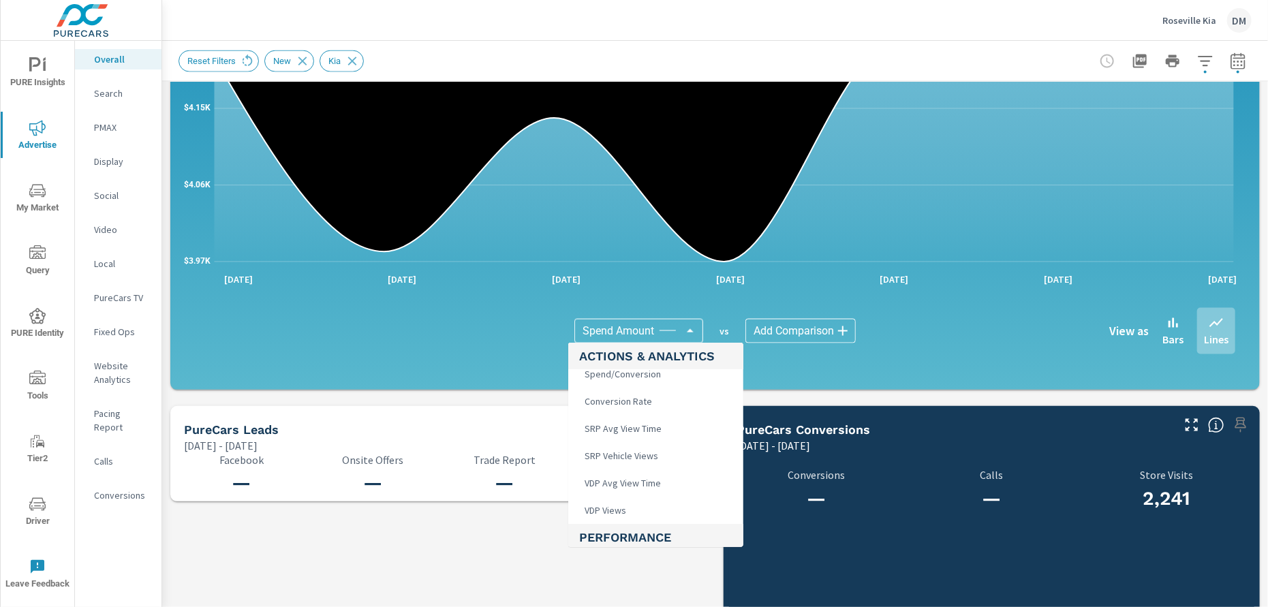
scroll to position [371, 0]
click at [637, 495] on li "VDP Views" at bounding box center [655, 501] width 175 height 27
type input "VDP Views"
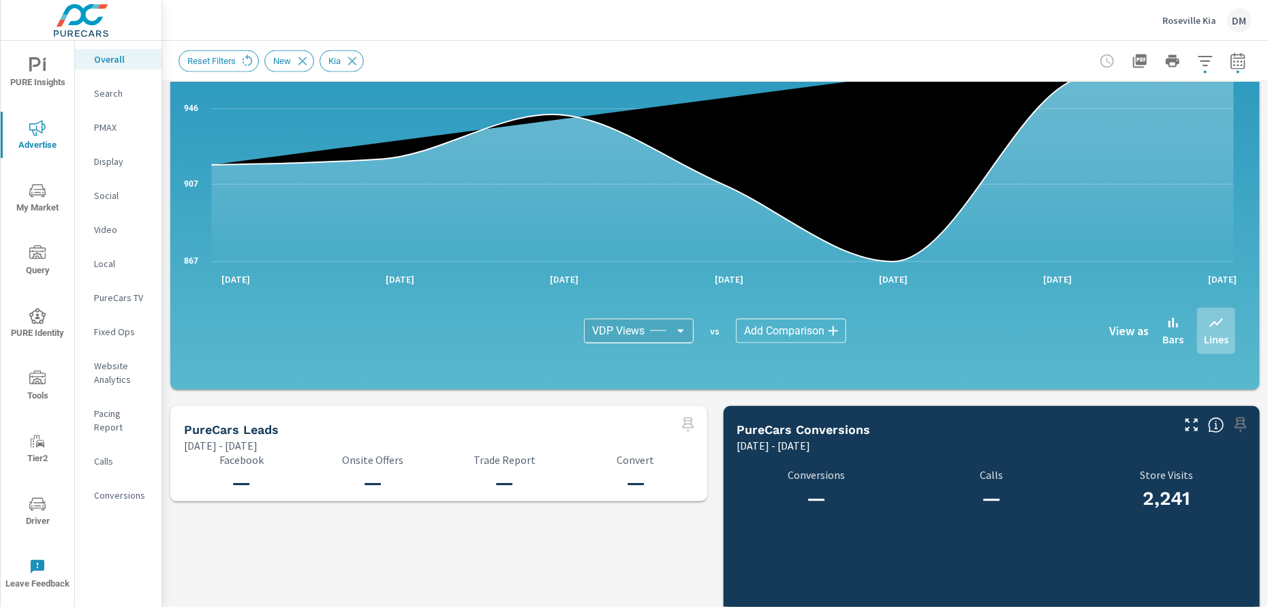
scroll to position [398, 0]
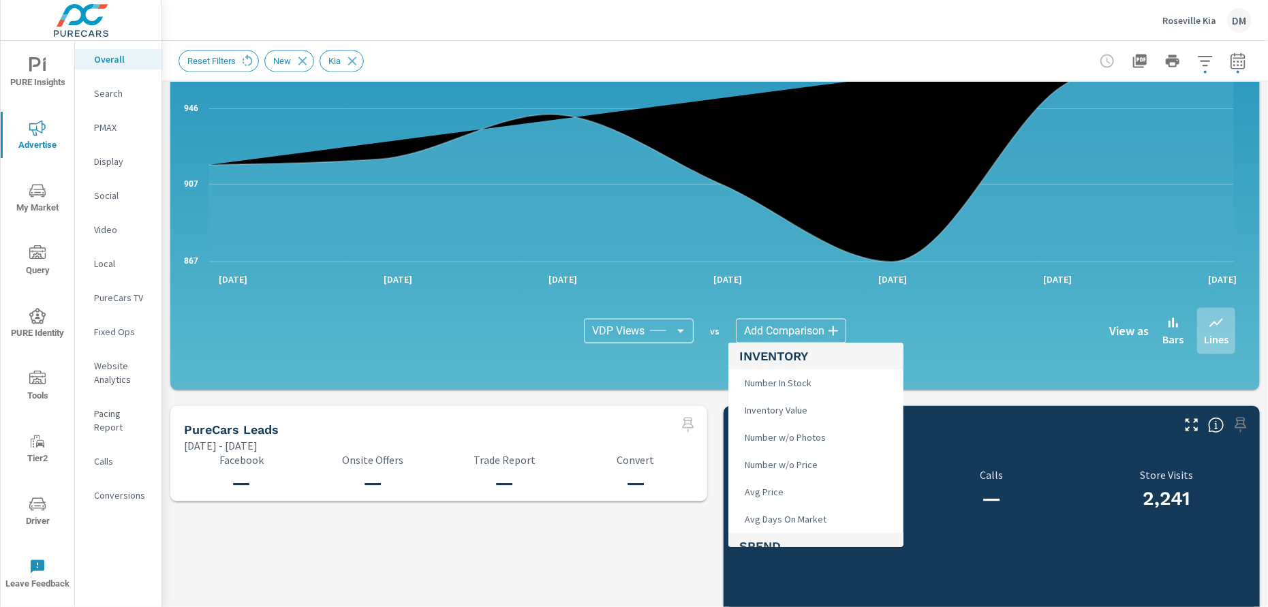
click at [795, 331] on body "PURE Insights Advertise My Market Query PURE Identity Tools Tier2 Driver Leave …" at bounding box center [634, 303] width 1268 height 607
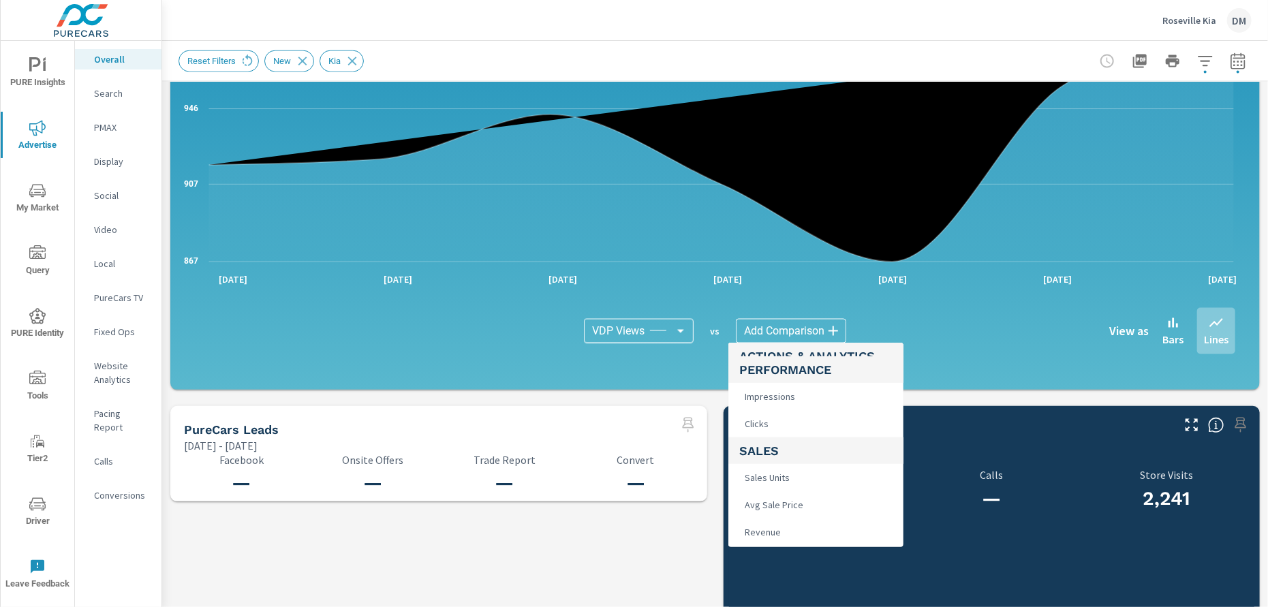
scroll to position [536, 0]
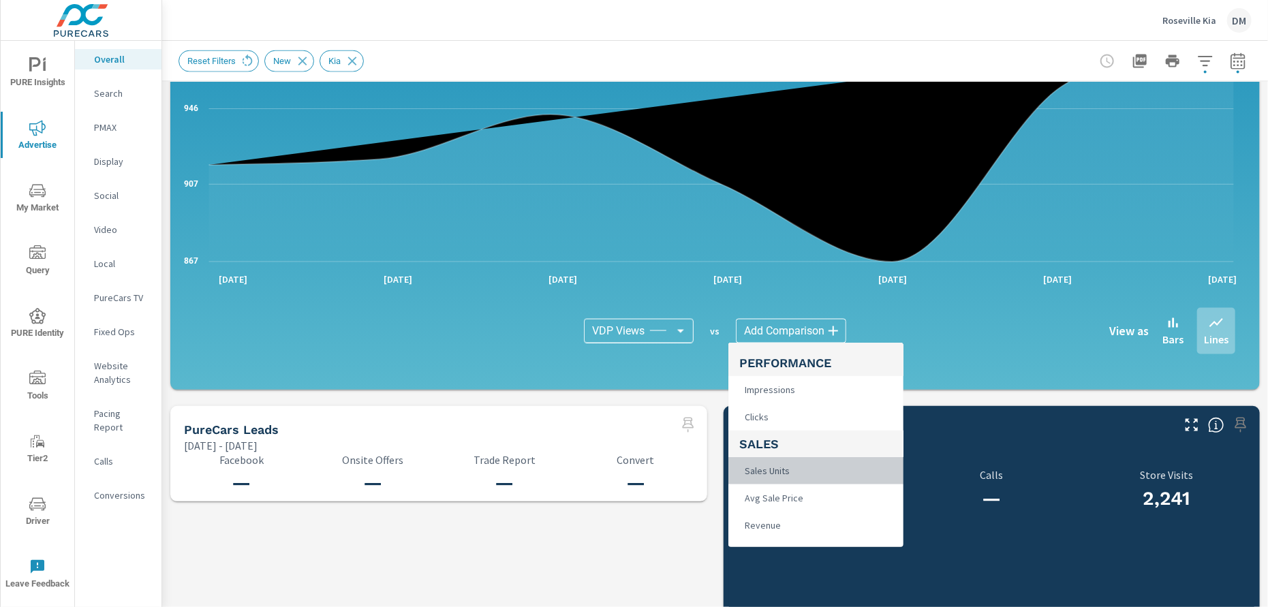
click at [811, 466] on li "Sales Units" at bounding box center [816, 470] width 175 height 27
type input "Sales Units"
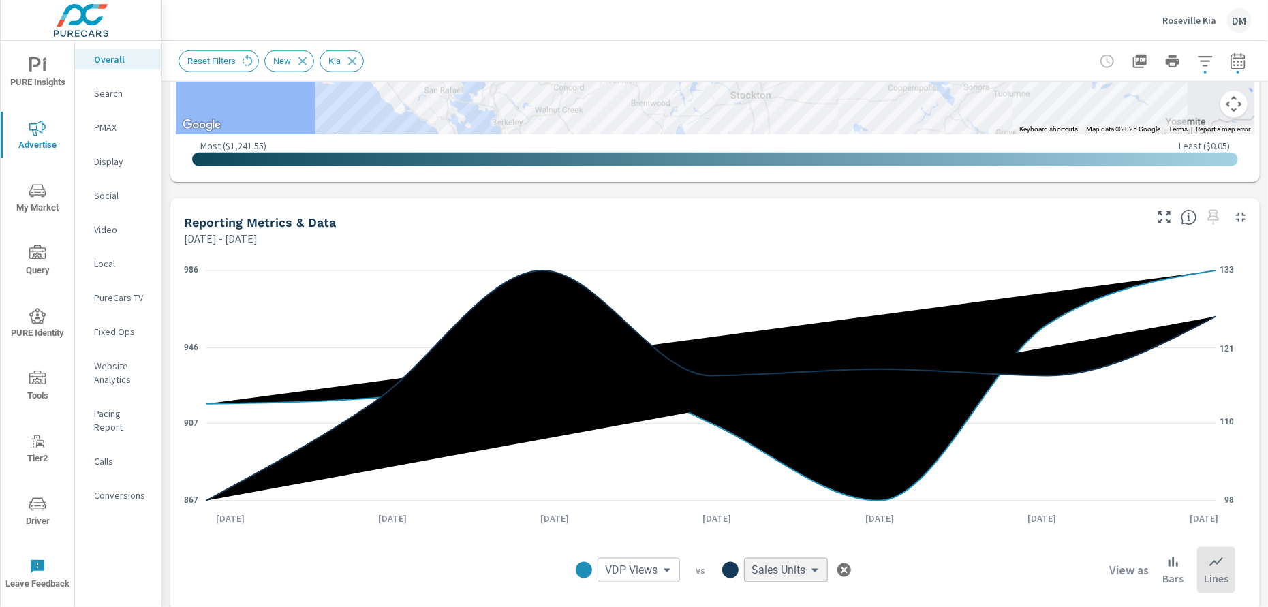
scroll to position [903, 0]
